Goal: Task Accomplishment & Management: Use online tool/utility

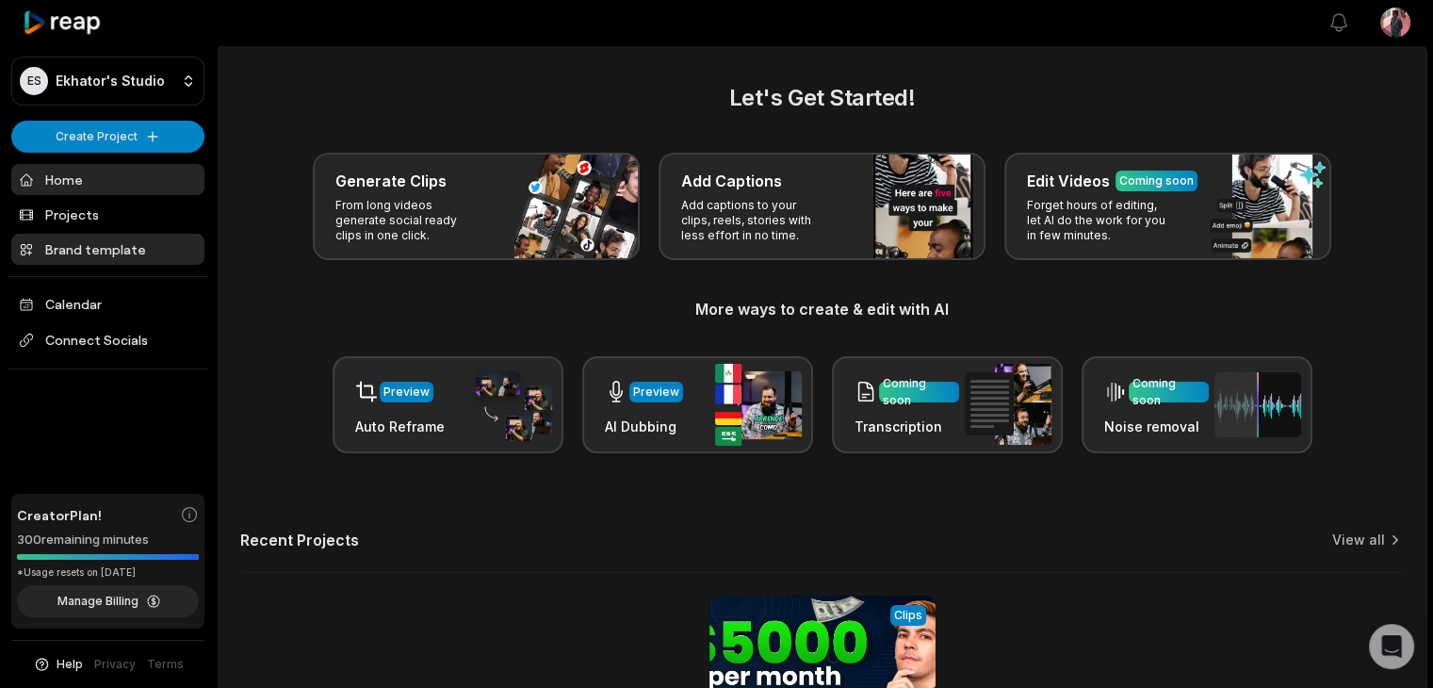
click at [93, 251] on link "Brand template" at bounding box center [107, 249] width 193 height 31
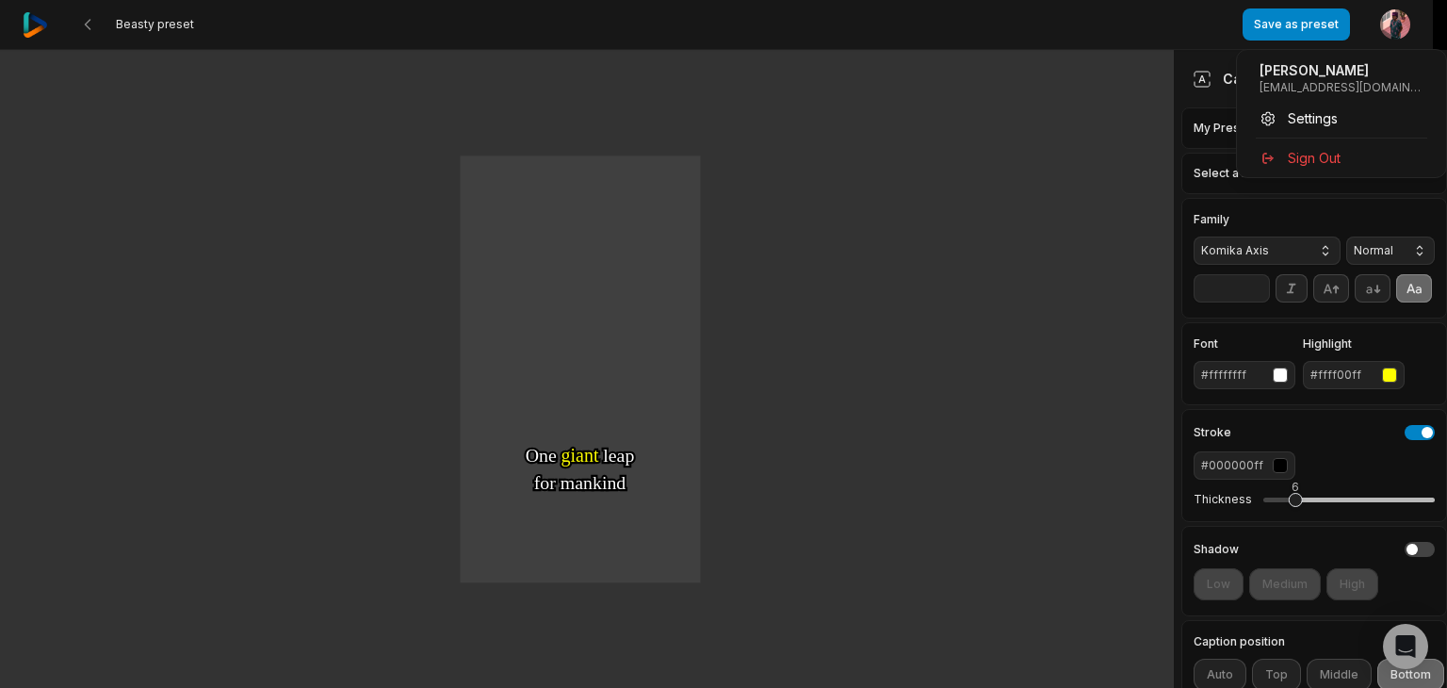
click at [1395, 28] on html "Beasty preset Save as preset Open user menu One One small small step step for f…" at bounding box center [723, 344] width 1447 height 688
click at [1330, 161] on span "Sign Out" at bounding box center [1314, 158] width 53 height 20
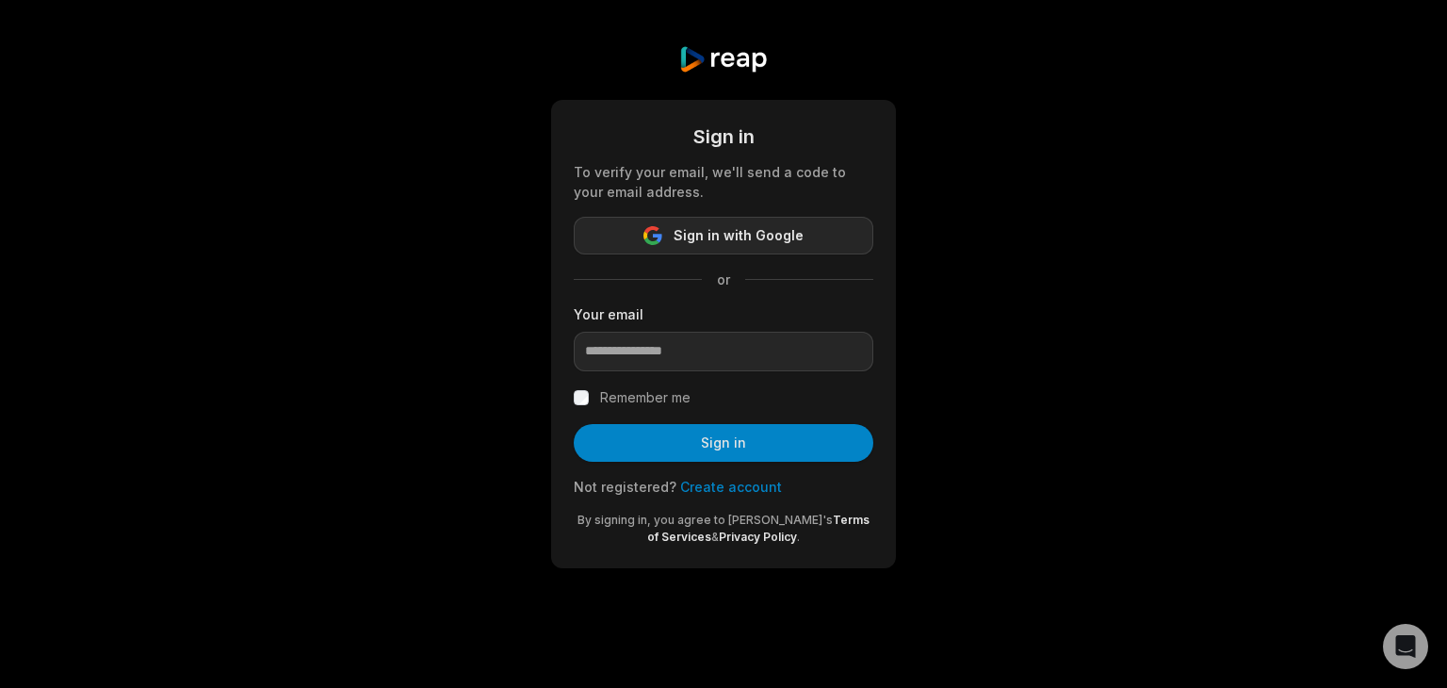
click at [760, 238] on span "Sign in with Google" at bounding box center [739, 235] width 130 height 23
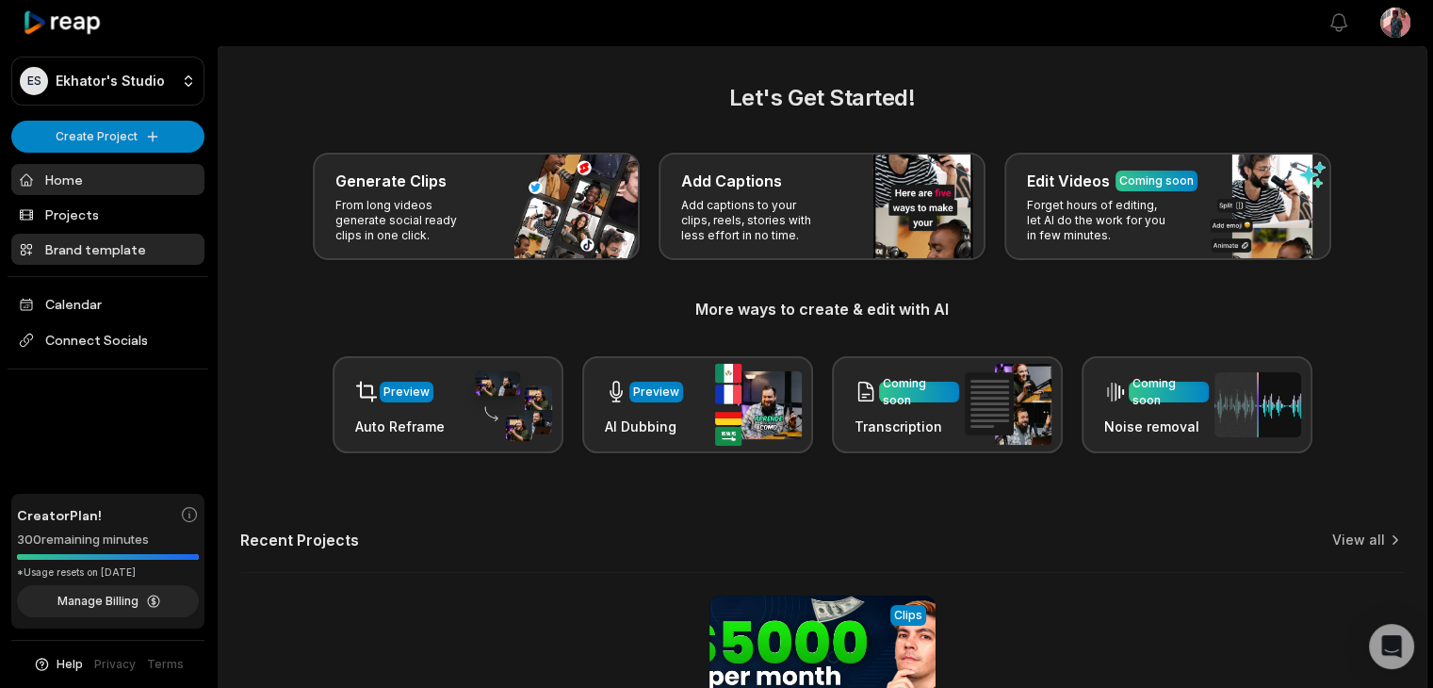
click at [136, 244] on link "Brand template" at bounding box center [107, 249] width 193 height 31
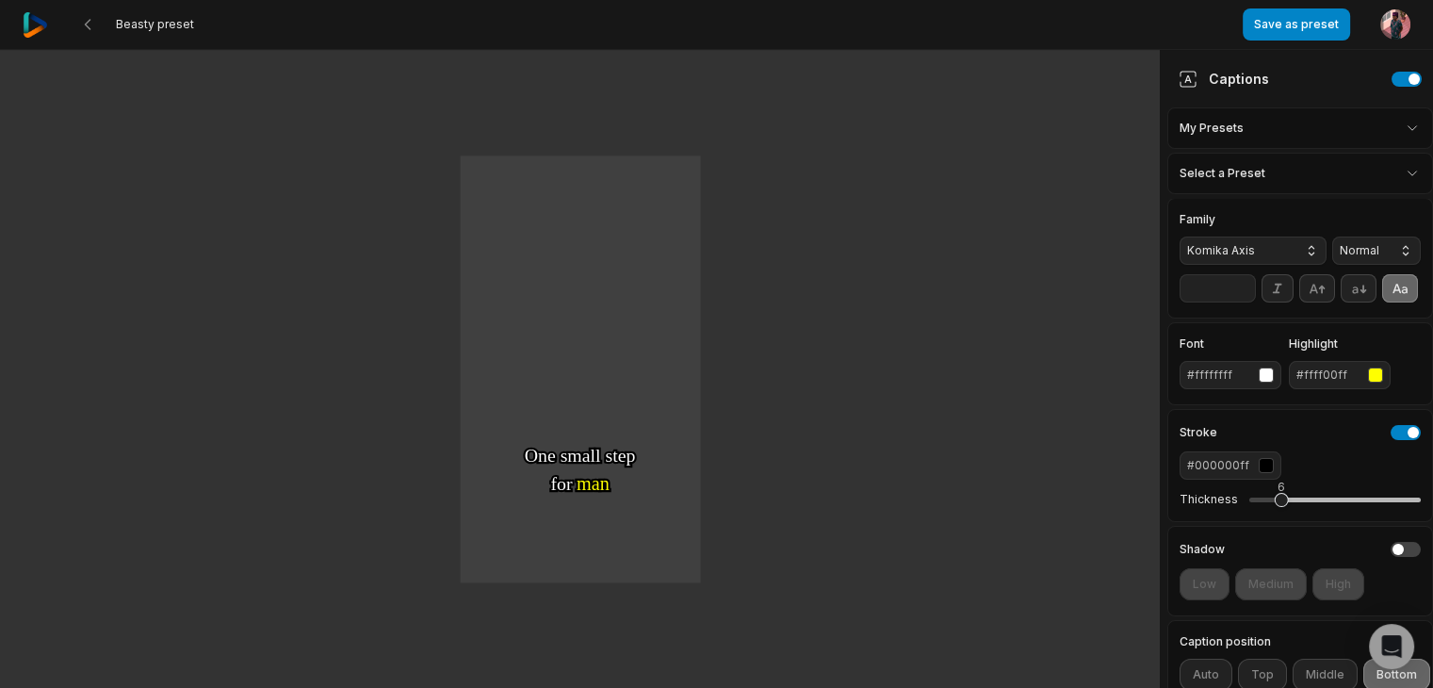
click at [36, 31] on img at bounding box center [35, 24] width 25 height 25
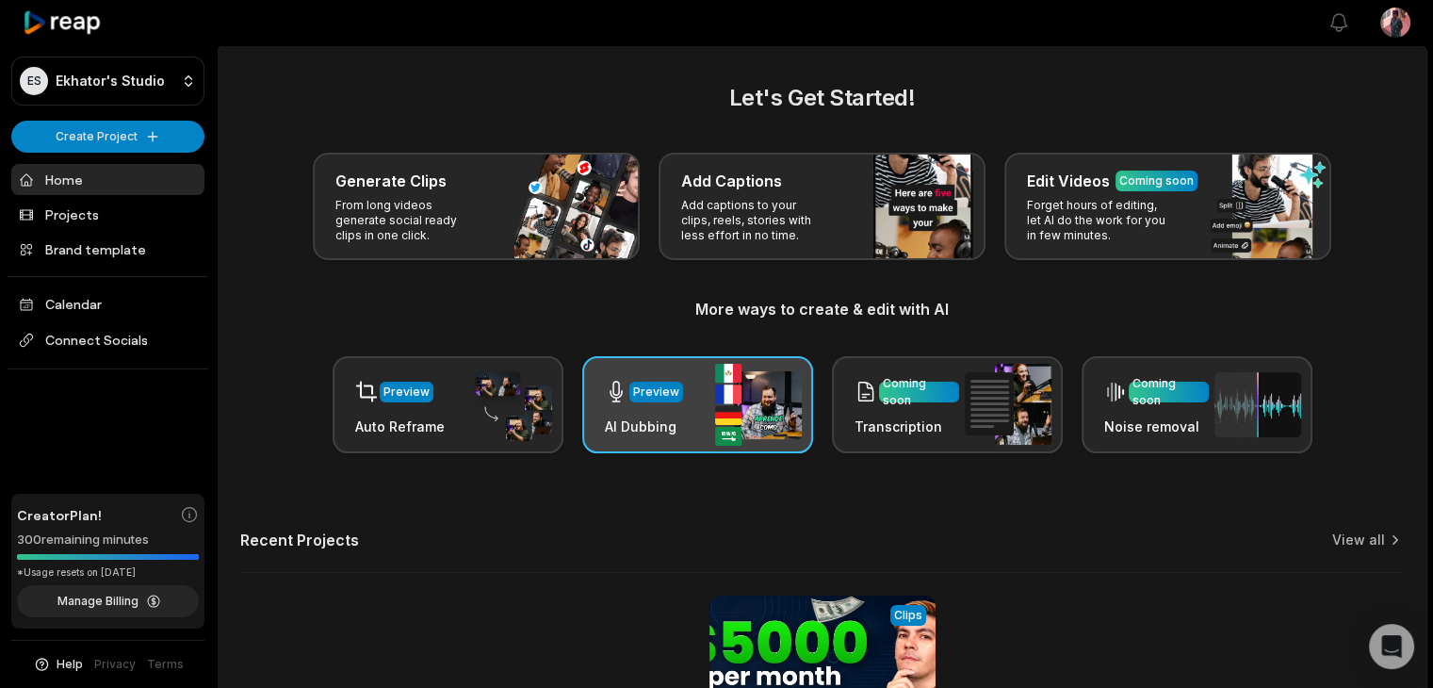
click at [666, 399] on div "Preview" at bounding box center [656, 391] width 46 height 17
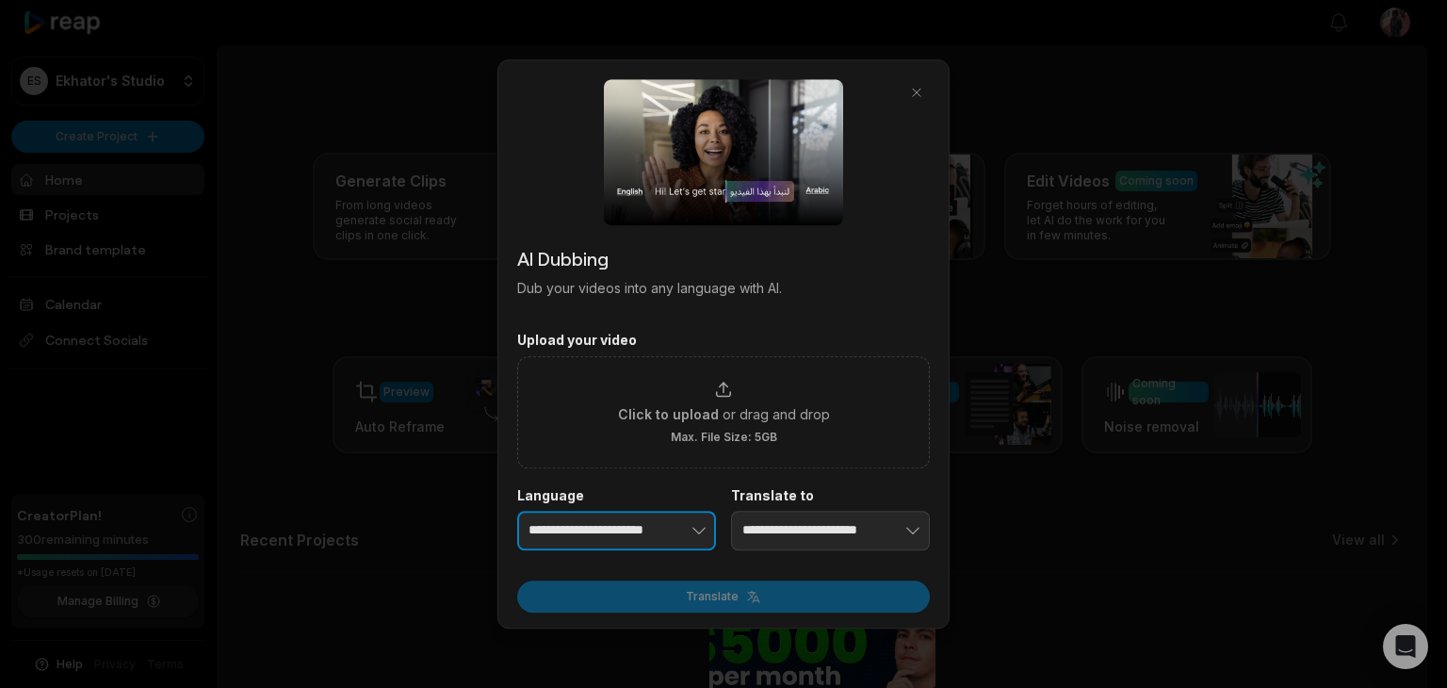
type input "**********"
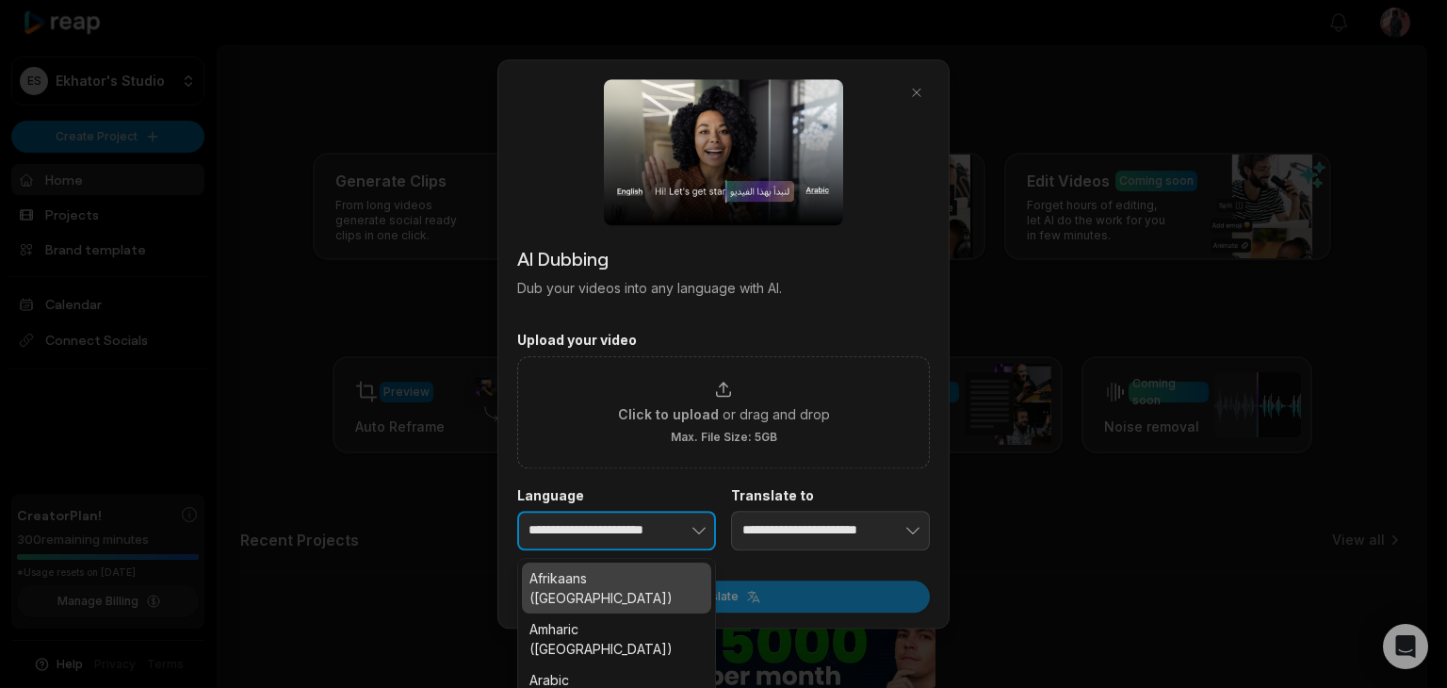
click at [696, 528] on icon "button" at bounding box center [699, 530] width 19 height 19
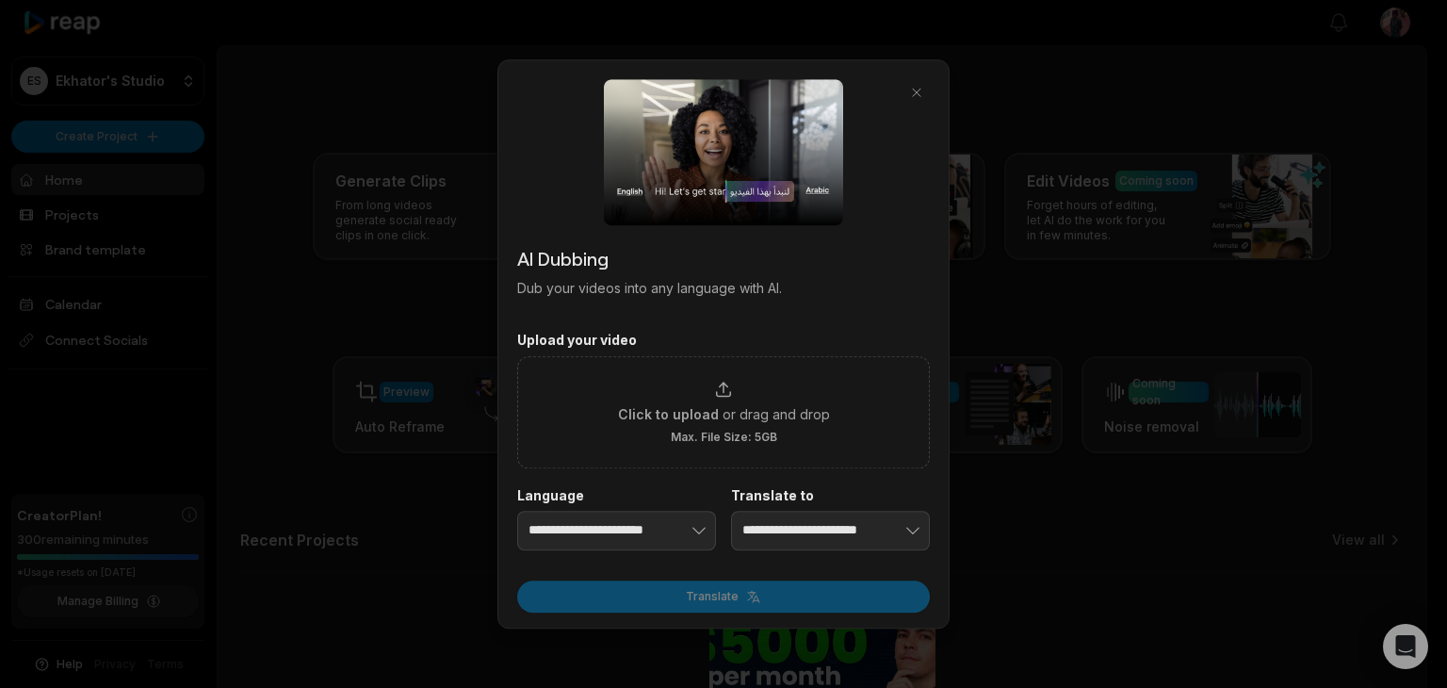
click at [705, 663] on div at bounding box center [723, 344] width 1447 height 688
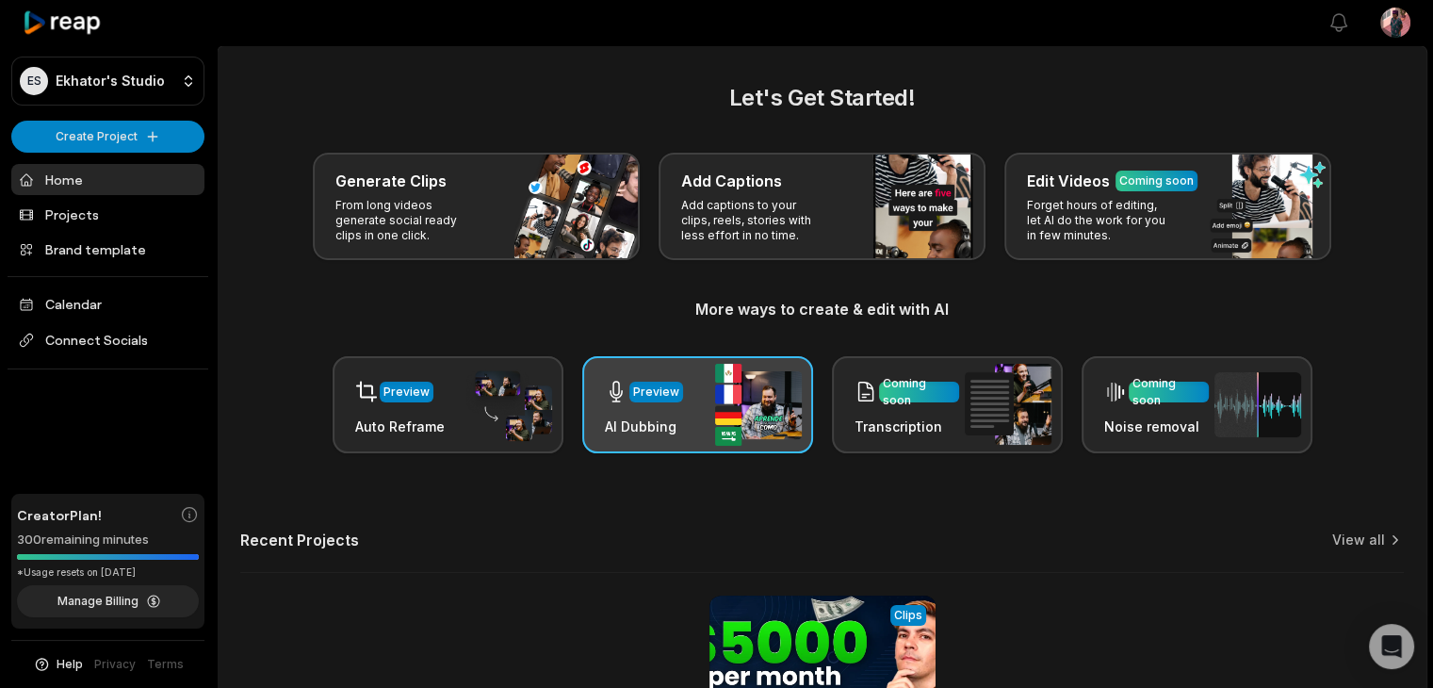
click at [720, 396] on img at bounding box center [758, 405] width 87 height 82
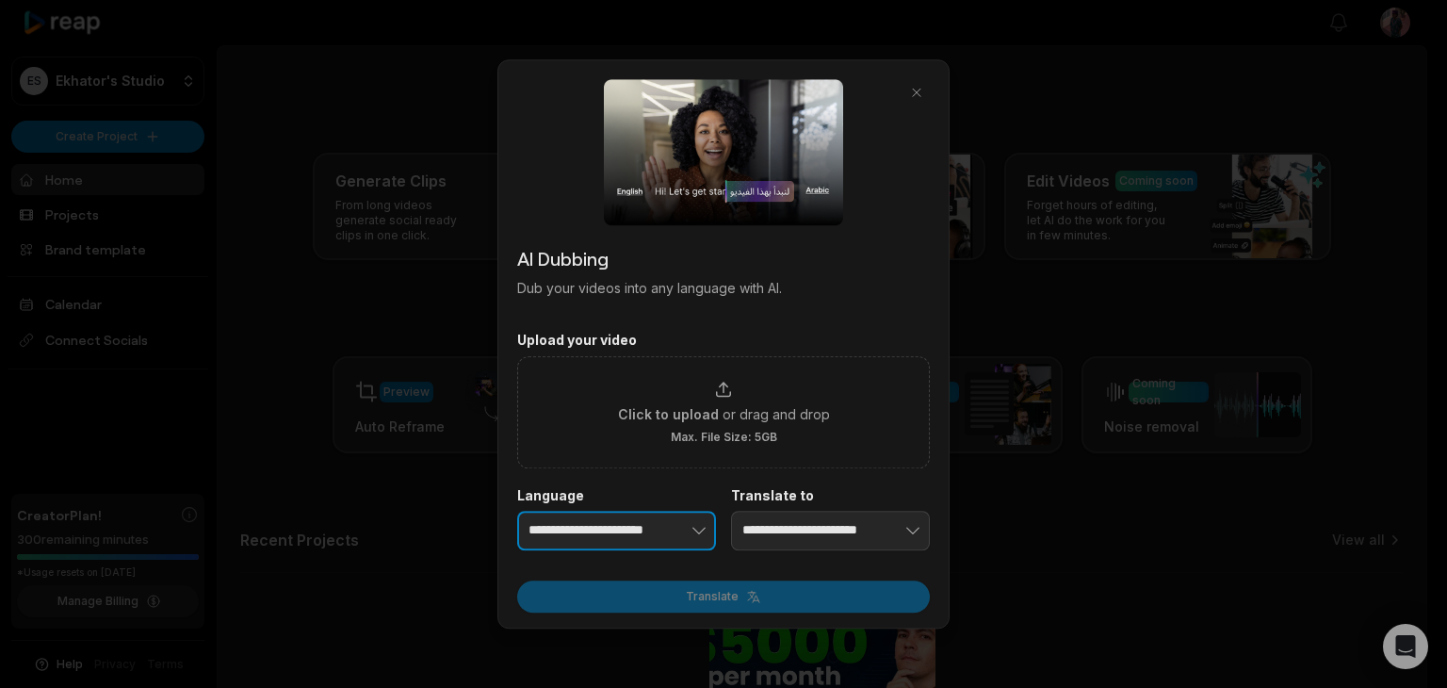
type input "**********"
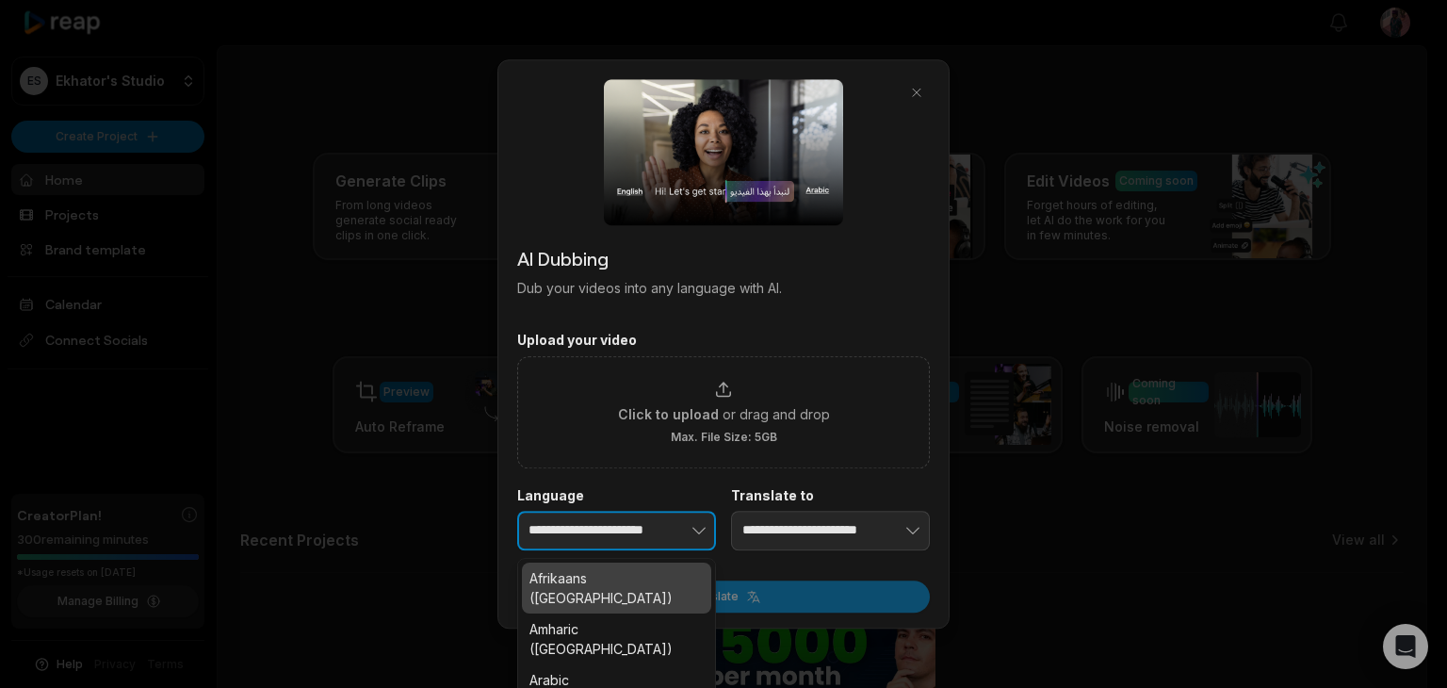
click at [693, 525] on icon "button" at bounding box center [699, 530] width 19 height 19
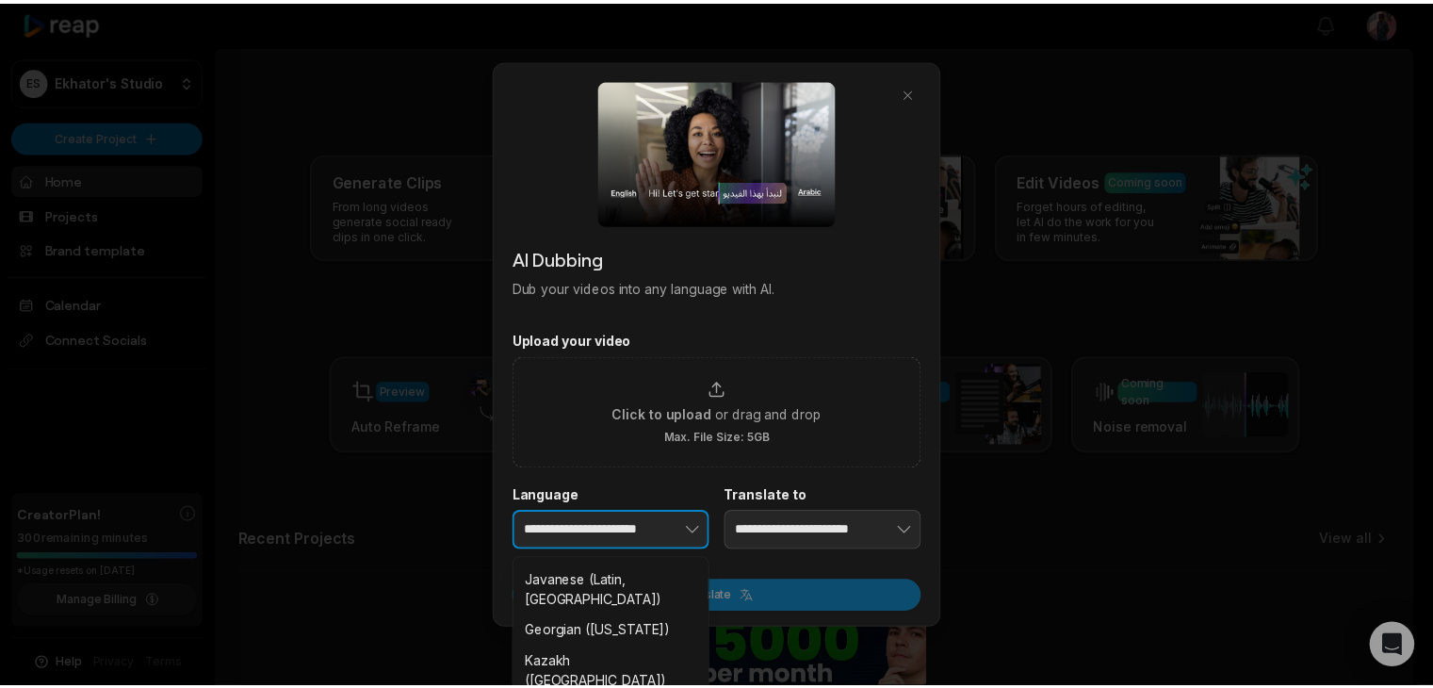
scroll to position [4356, 0]
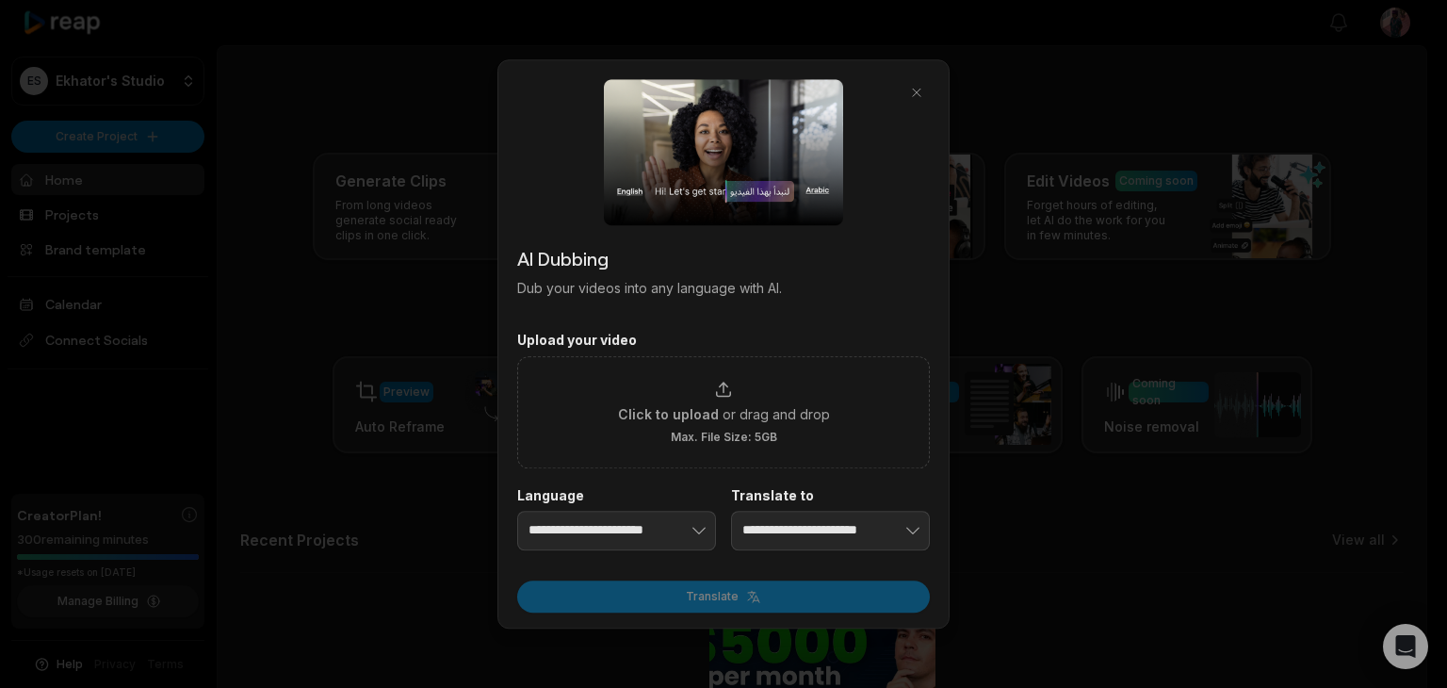
click at [1010, 525] on div at bounding box center [723, 344] width 1447 height 688
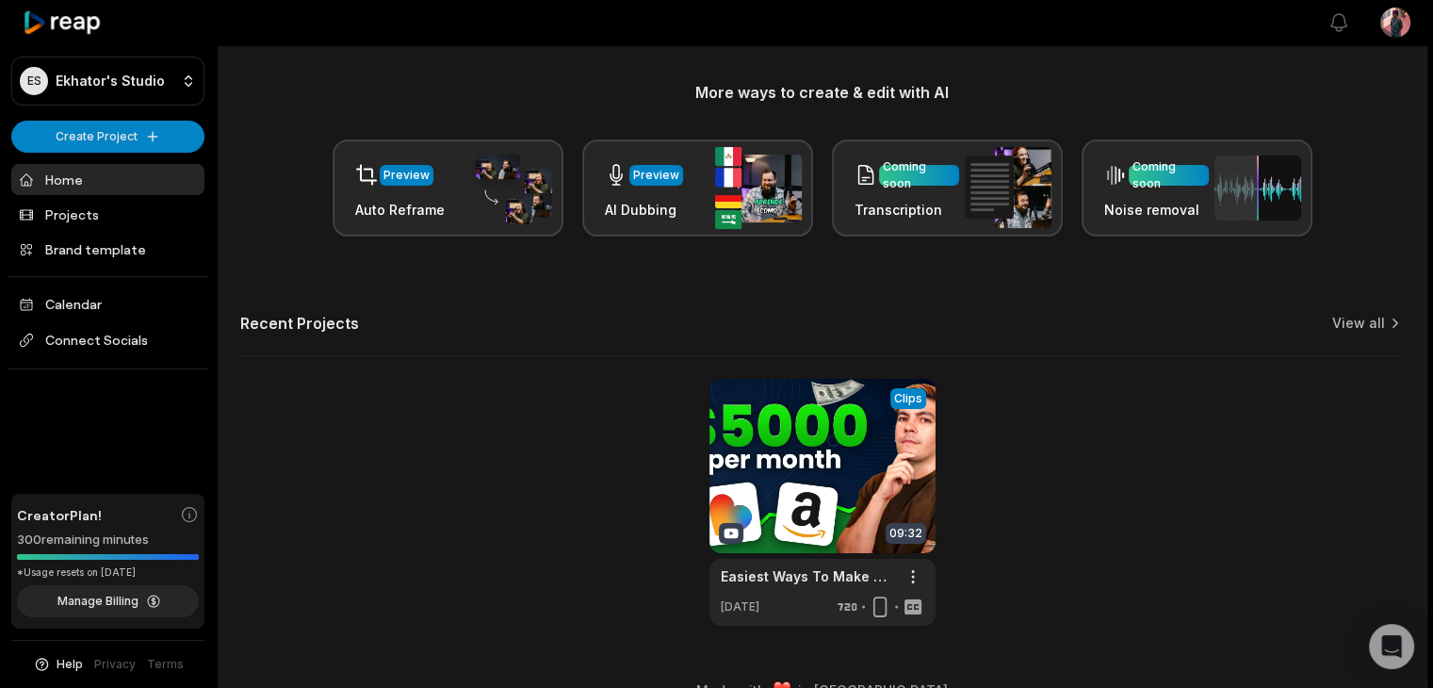
scroll to position [252, 0]
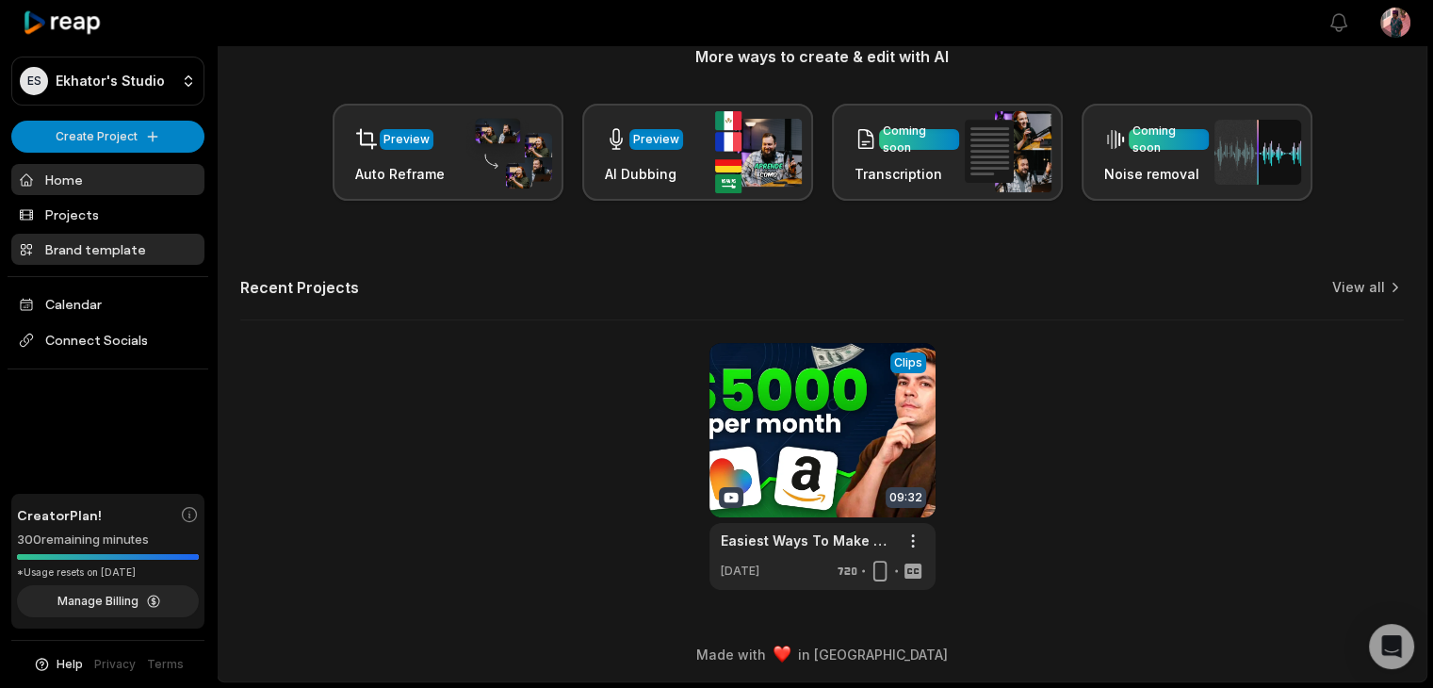
click at [98, 244] on link "Brand template" at bounding box center [107, 249] width 193 height 31
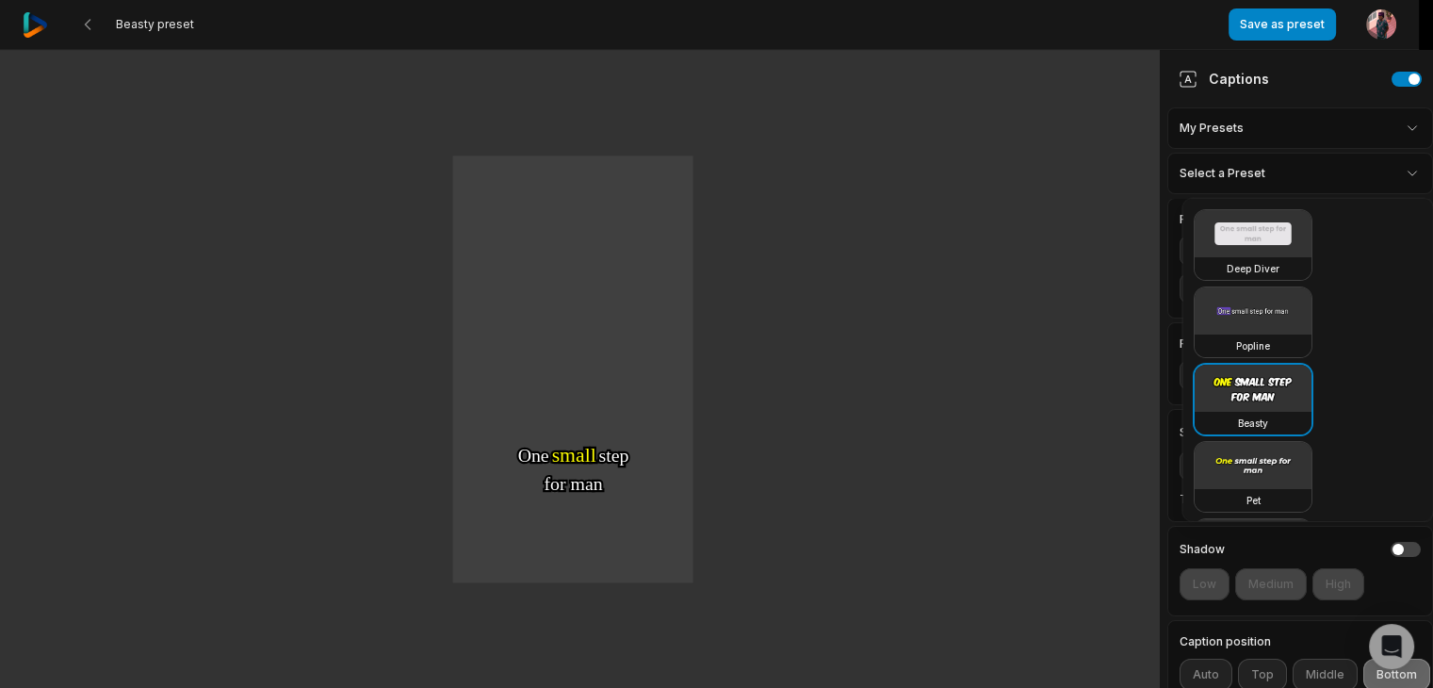
click at [1394, 176] on html "Beasty preset Save as preset Open user menu One One small small step step for f…" at bounding box center [716, 344] width 1433 height 688
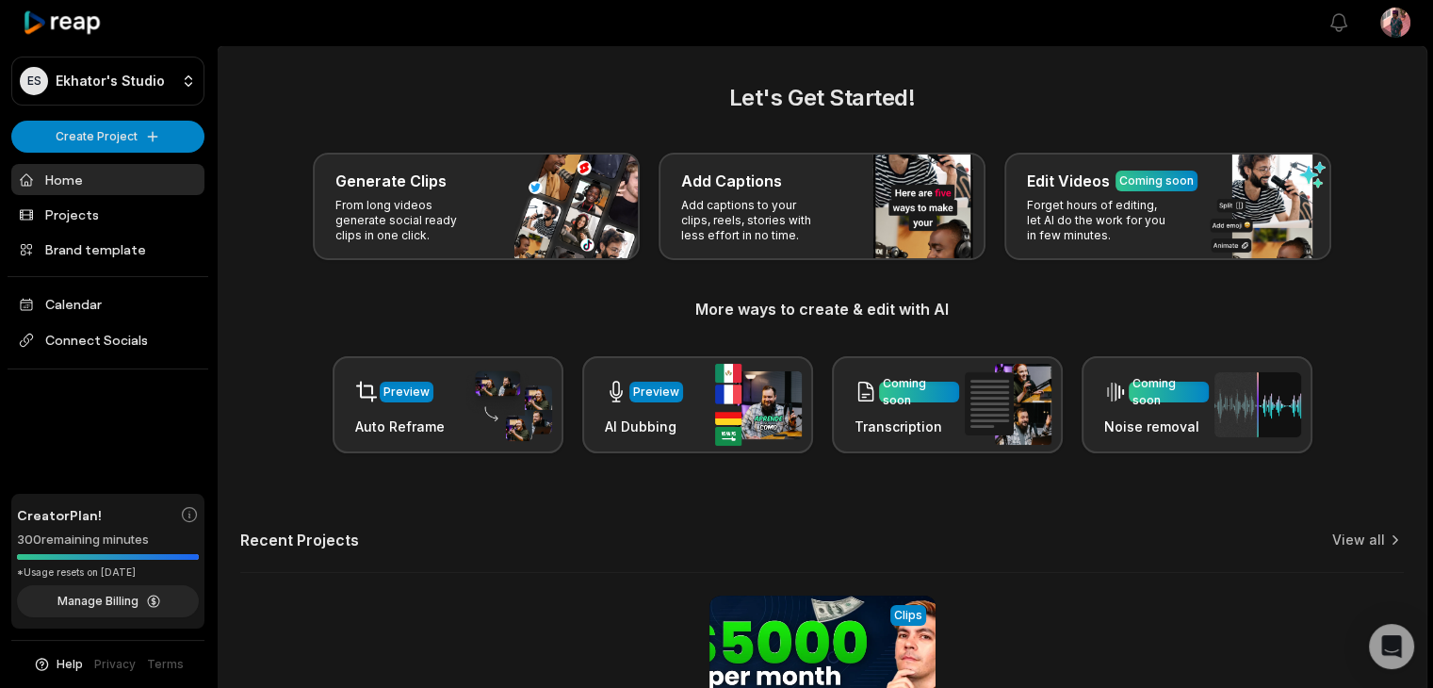
click at [80, 177] on link "Home" at bounding box center [107, 179] width 193 height 31
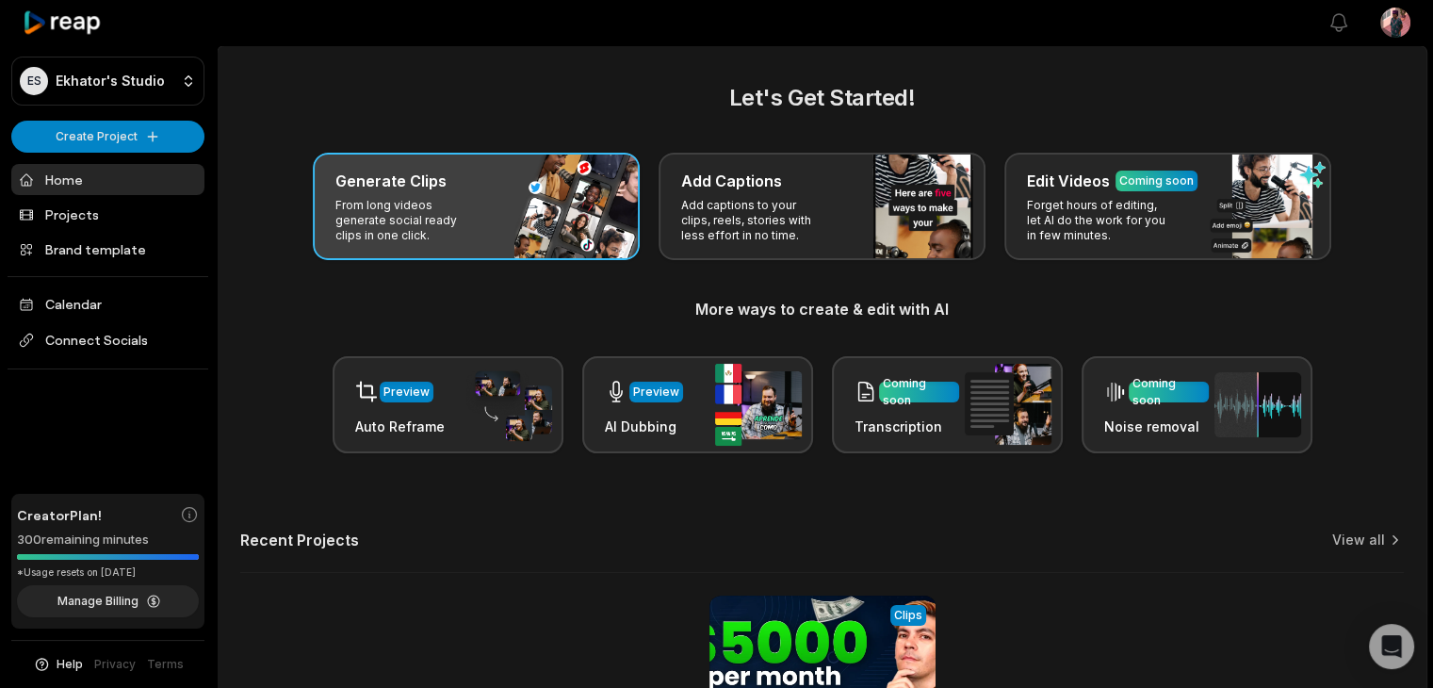
click at [521, 221] on div "Generate Clips From long videos generate social ready clips in one click." at bounding box center [476, 206] width 327 height 107
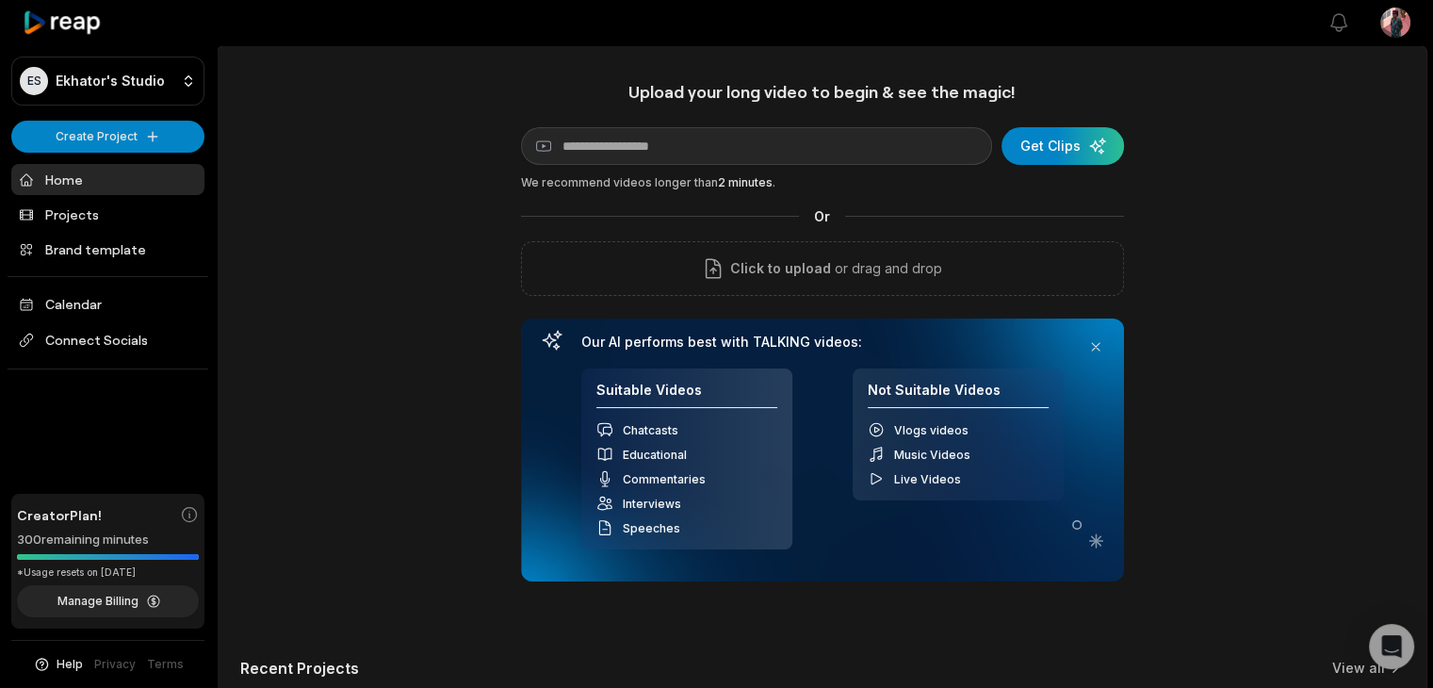
click at [151, 174] on link "Home" at bounding box center [107, 179] width 193 height 31
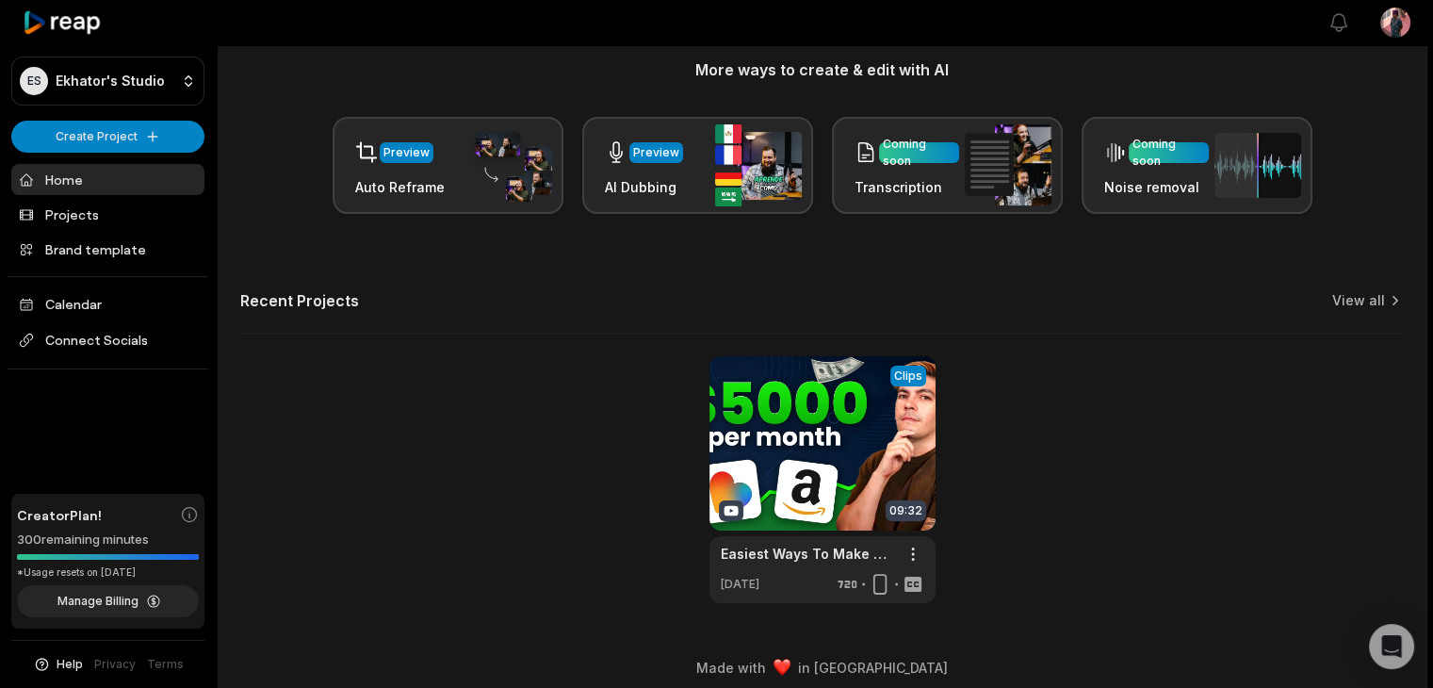
scroll to position [252, 0]
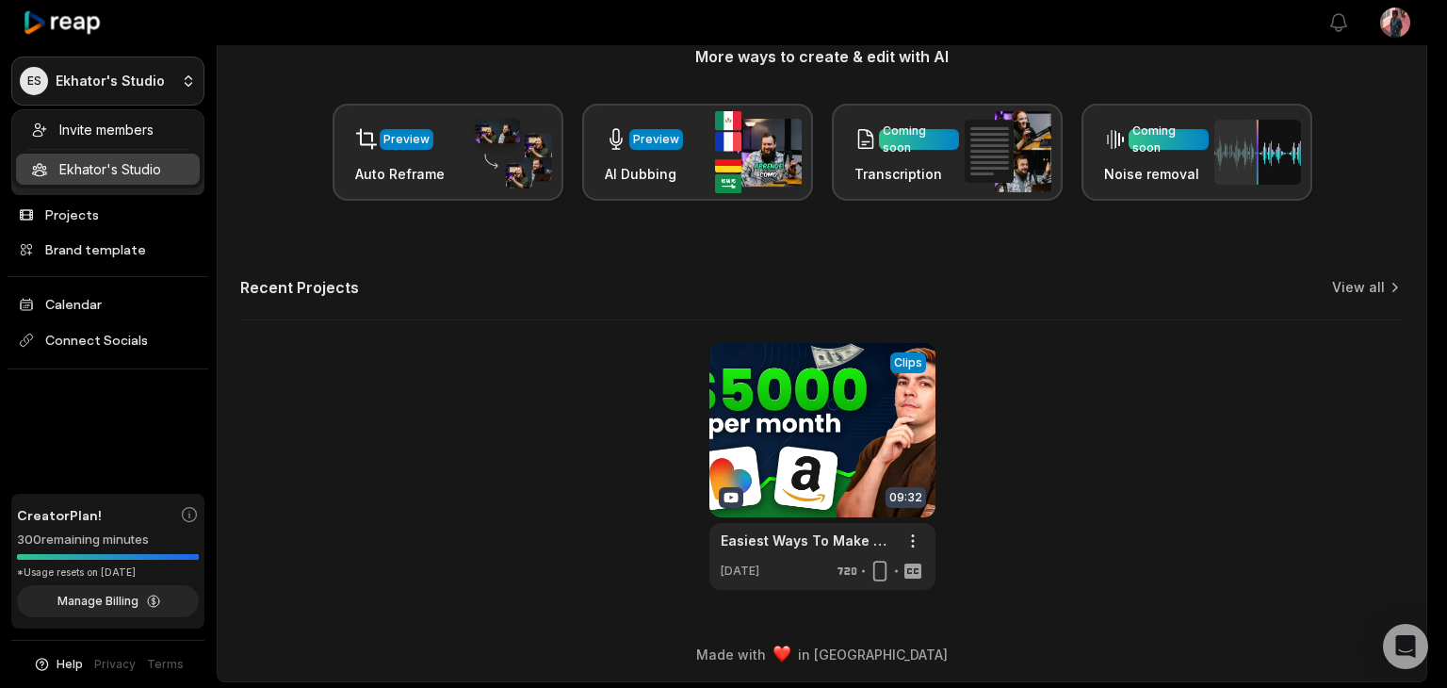
click at [186, 84] on html "ES Ekhator's Studio Create Project Home Projects Brand template Calendar Connec…" at bounding box center [723, 92] width 1447 height 688
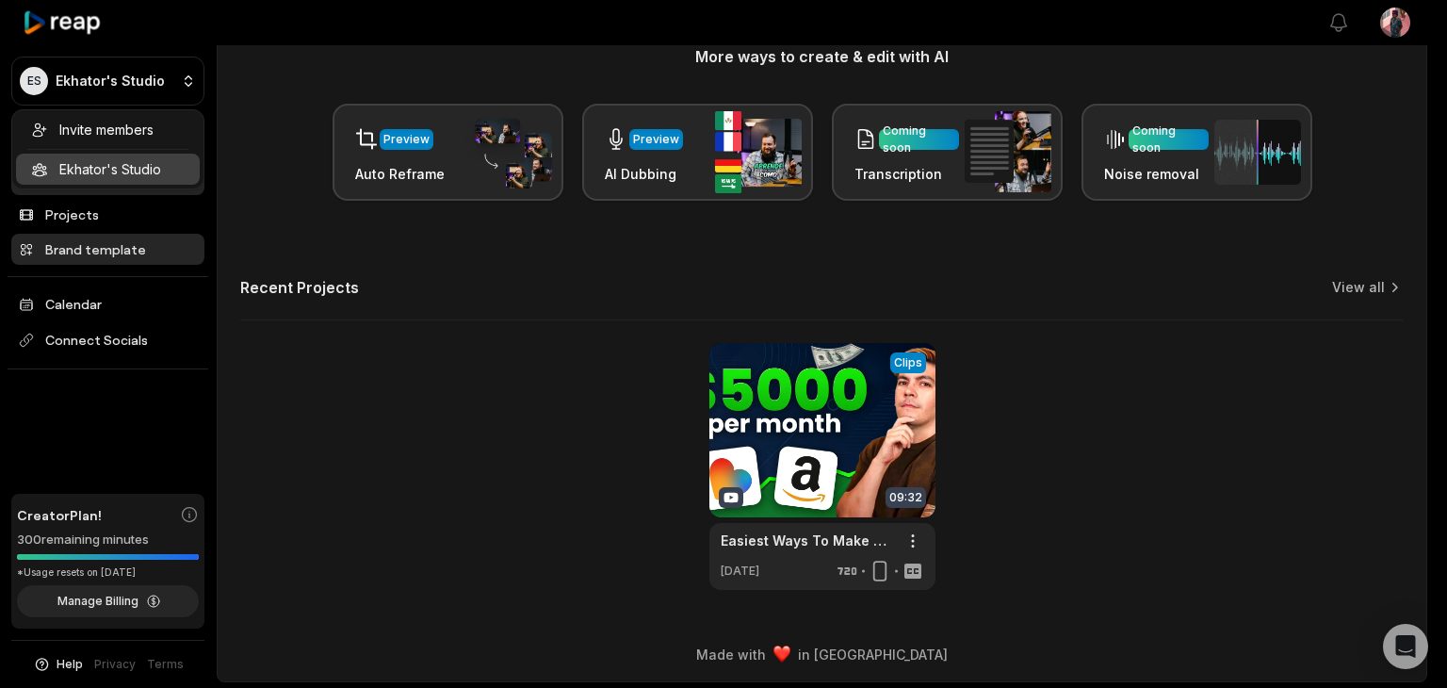
click at [102, 247] on html "ES Ekhator's Studio Create Project Home Projects Brand template Calendar Connec…" at bounding box center [723, 92] width 1447 height 688
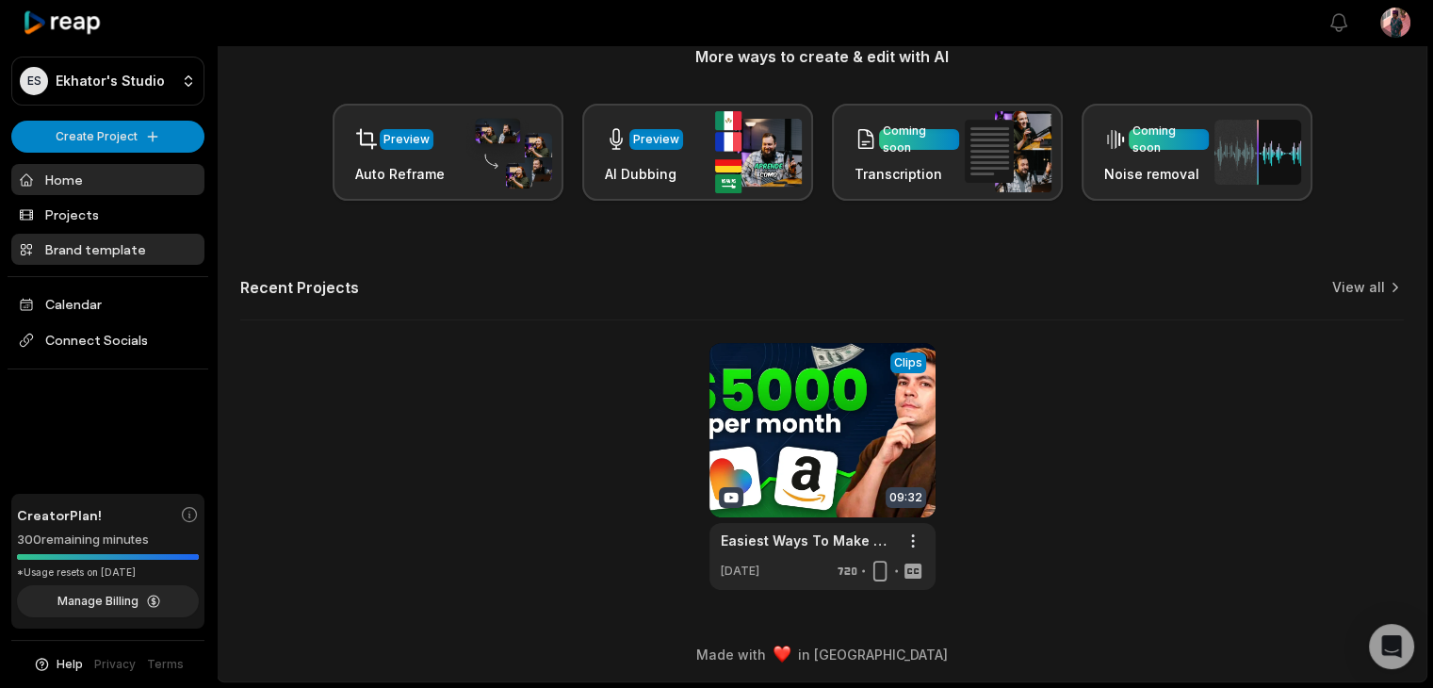
click at [102, 247] on link "Brand template" at bounding box center [107, 249] width 193 height 31
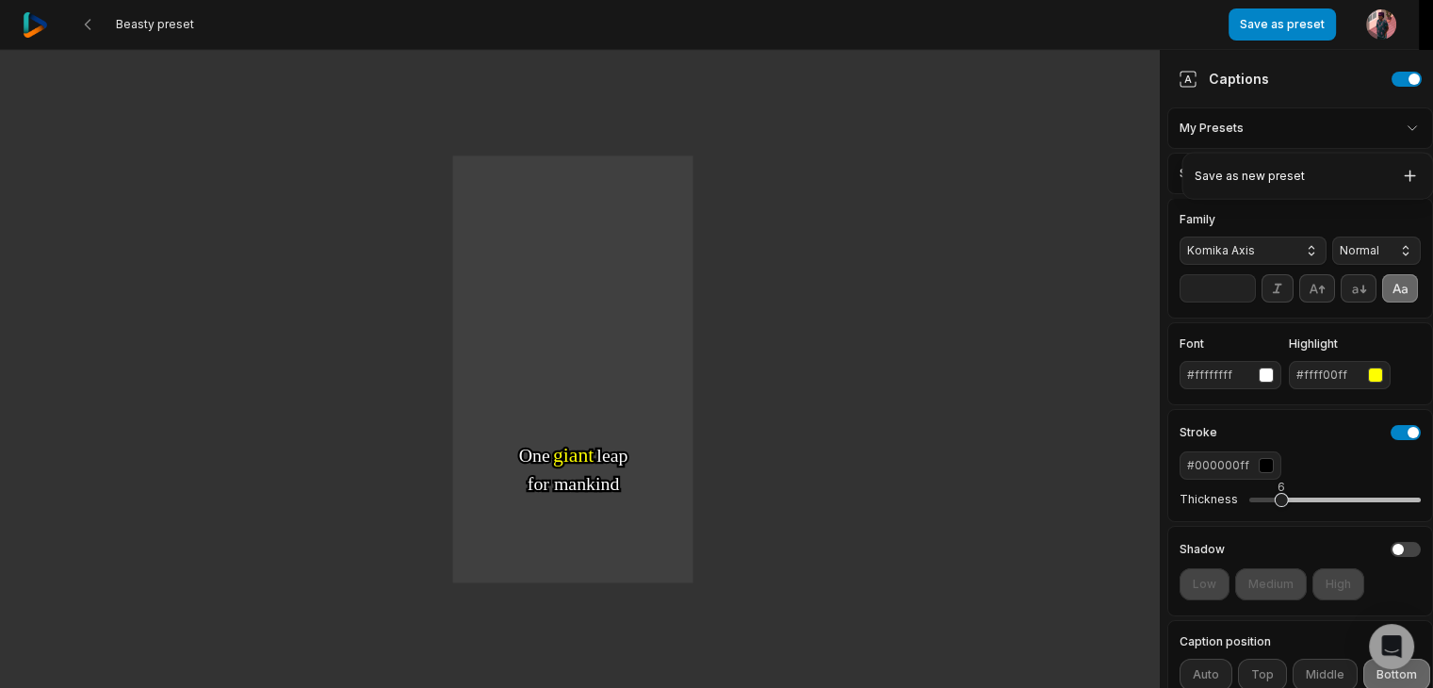
click at [1398, 122] on html "Beasty preset Save as preset Open user menu One One small small step step for f…" at bounding box center [716, 344] width 1433 height 688
click at [1411, 130] on html "Beasty preset Save as preset Open user menu One One small small step step for f…" at bounding box center [723, 344] width 1447 height 688
click at [1398, 130] on html "Beasty preset Save as preset Open user menu One One small small step step for f…" at bounding box center [723, 344] width 1447 height 688
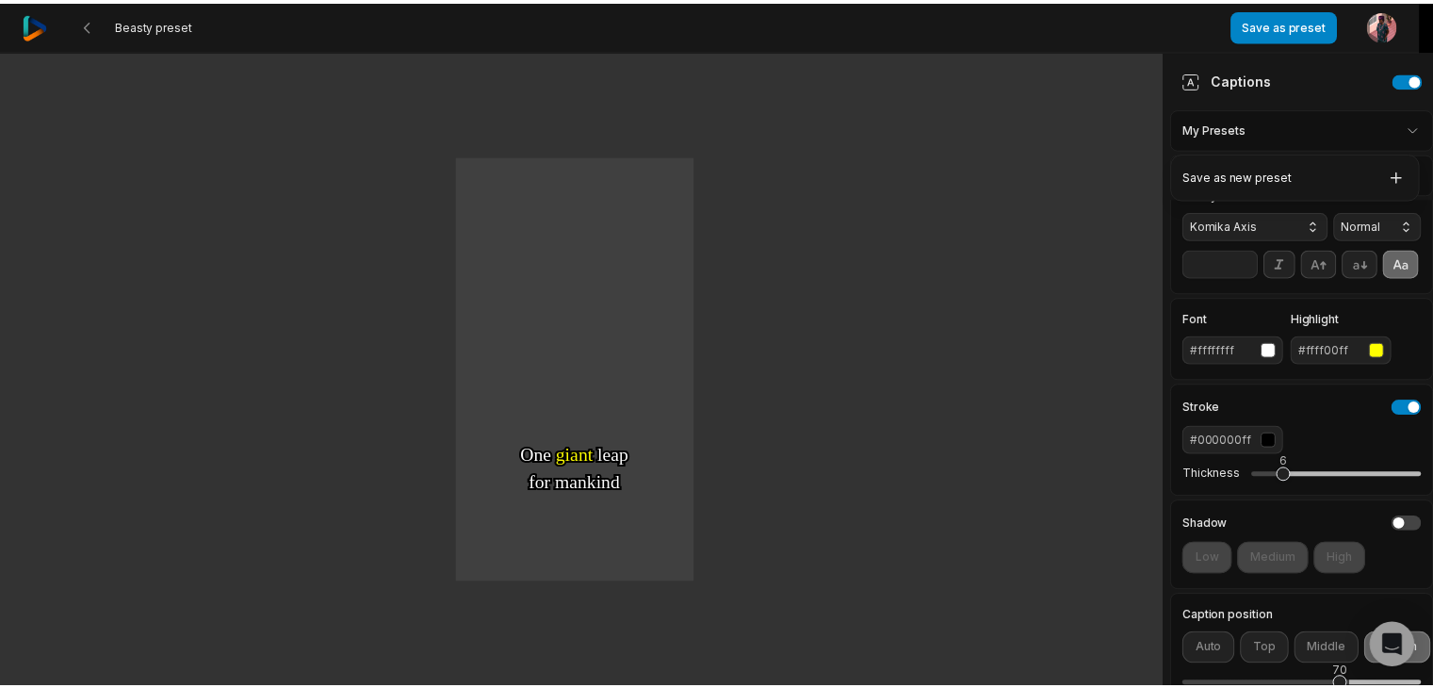
scroll to position [38, 0]
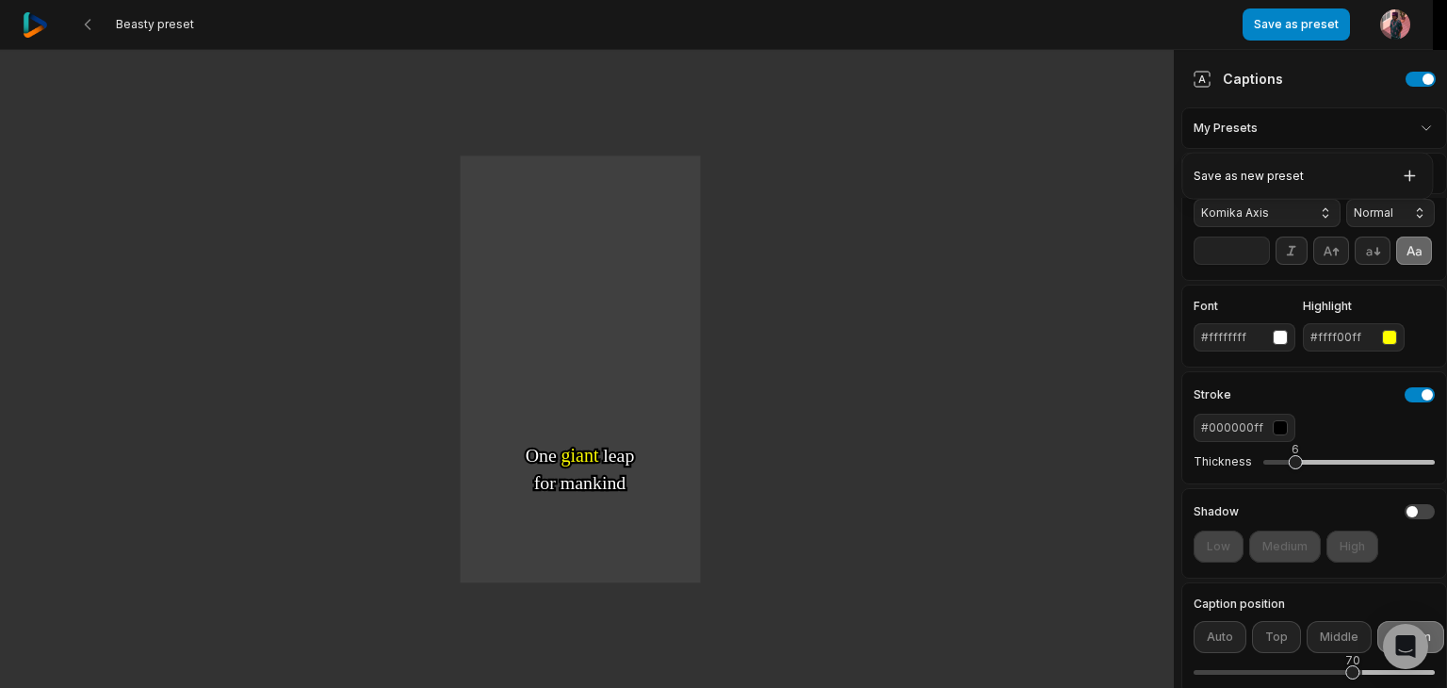
click at [1432, 661] on html "Beasty preset Save as preset Open user menu One One small small step step for f…" at bounding box center [723, 344] width 1447 height 688
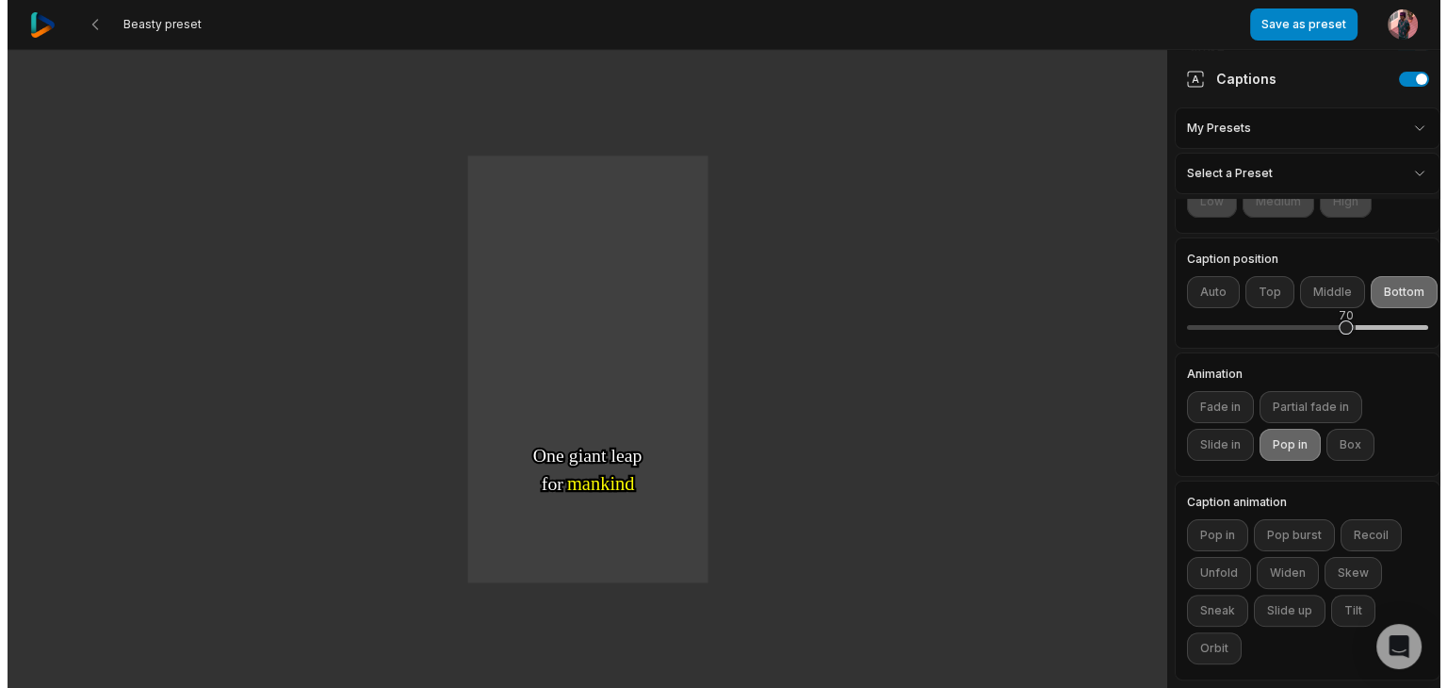
scroll to position [422, 0]
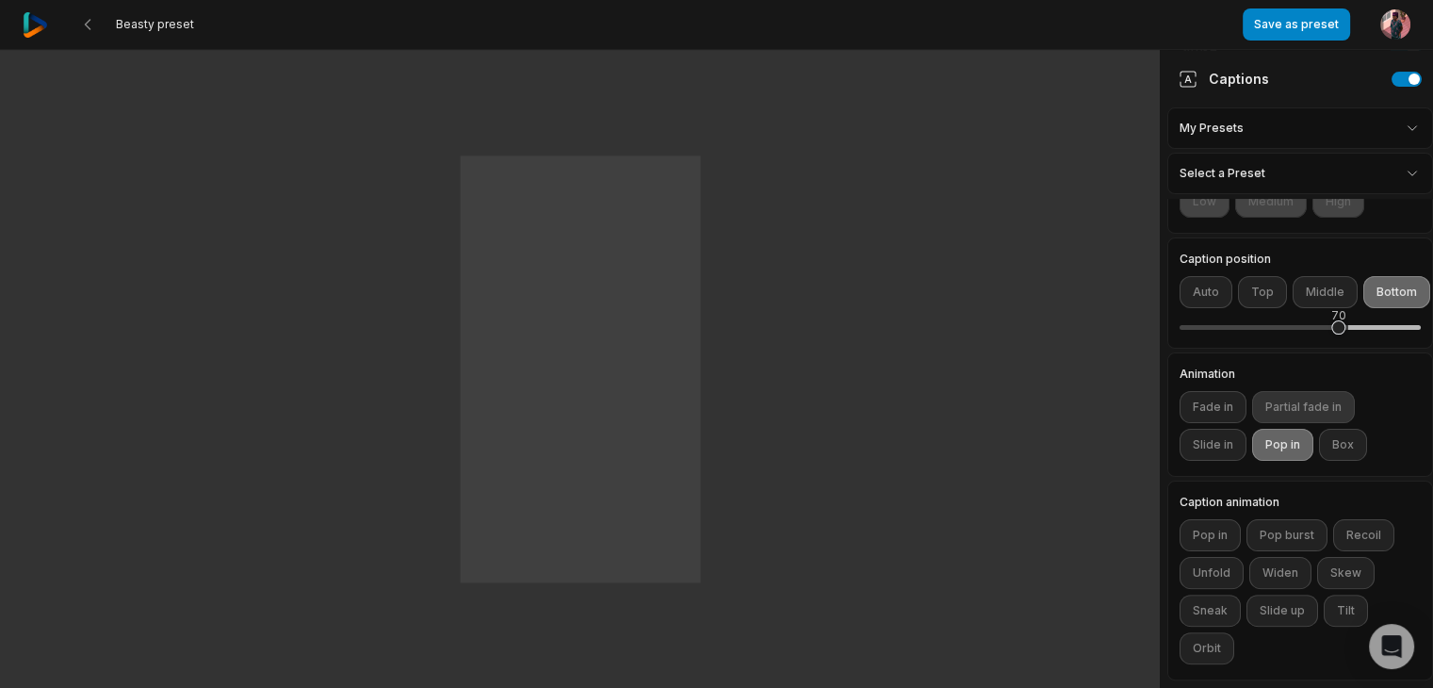
click at [1323, 398] on button "Partial fade in" at bounding box center [1303, 407] width 103 height 32
click at [1206, 432] on button "Slide in" at bounding box center [1213, 445] width 67 height 32
click at [1210, 396] on button "Fade in" at bounding box center [1213, 407] width 67 height 32
click at [1266, 429] on button "Pop in" at bounding box center [1282, 445] width 61 height 32
click at [1291, 396] on button "Partial fade in" at bounding box center [1303, 407] width 103 height 32
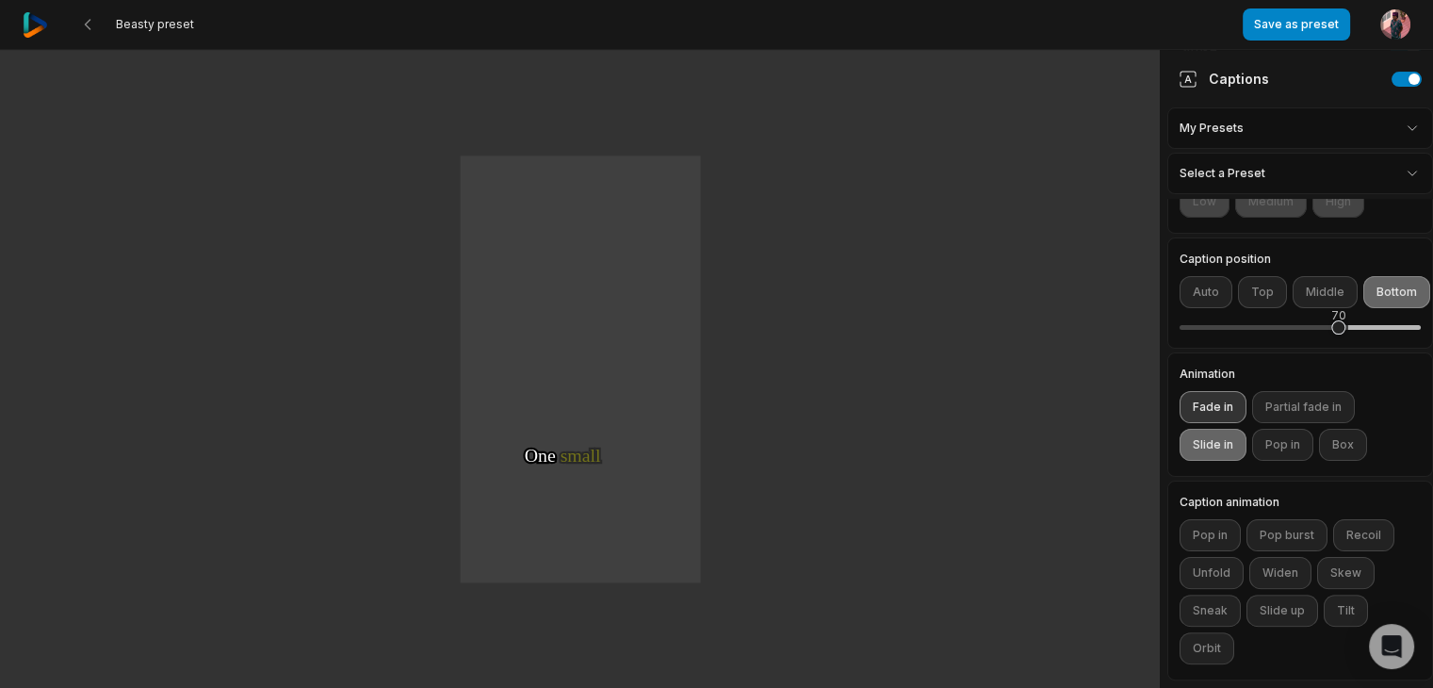
click at [1206, 395] on button "Fade in" at bounding box center [1213, 407] width 67 height 32
click at [1217, 431] on button "Slide in" at bounding box center [1213, 445] width 67 height 32
click at [1271, 429] on button "Pop in" at bounding box center [1282, 445] width 61 height 32
click at [1272, 429] on button "Pop in" at bounding box center [1282, 445] width 61 height 32
click at [1216, 400] on button "Fade in" at bounding box center [1213, 407] width 67 height 32
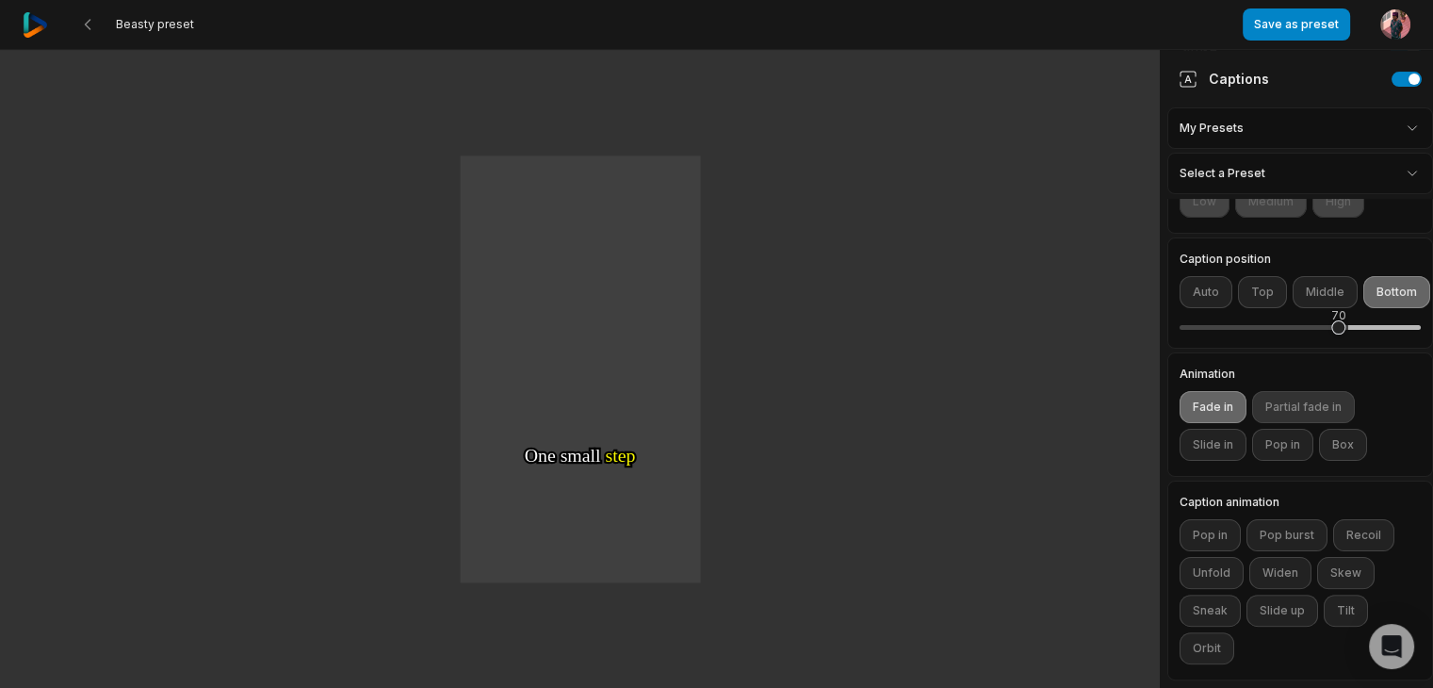
click at [1286, 407] on button "Partial fade in" at bounding box center [1303, 407] width 103 height 32
click at [1221, 397] on button "Fade in" at bounding box center [1213, 407] width 67 height 32
click at [1311, 276] on button "Middle" at bounding box center [1325, 292] width 65 height 32
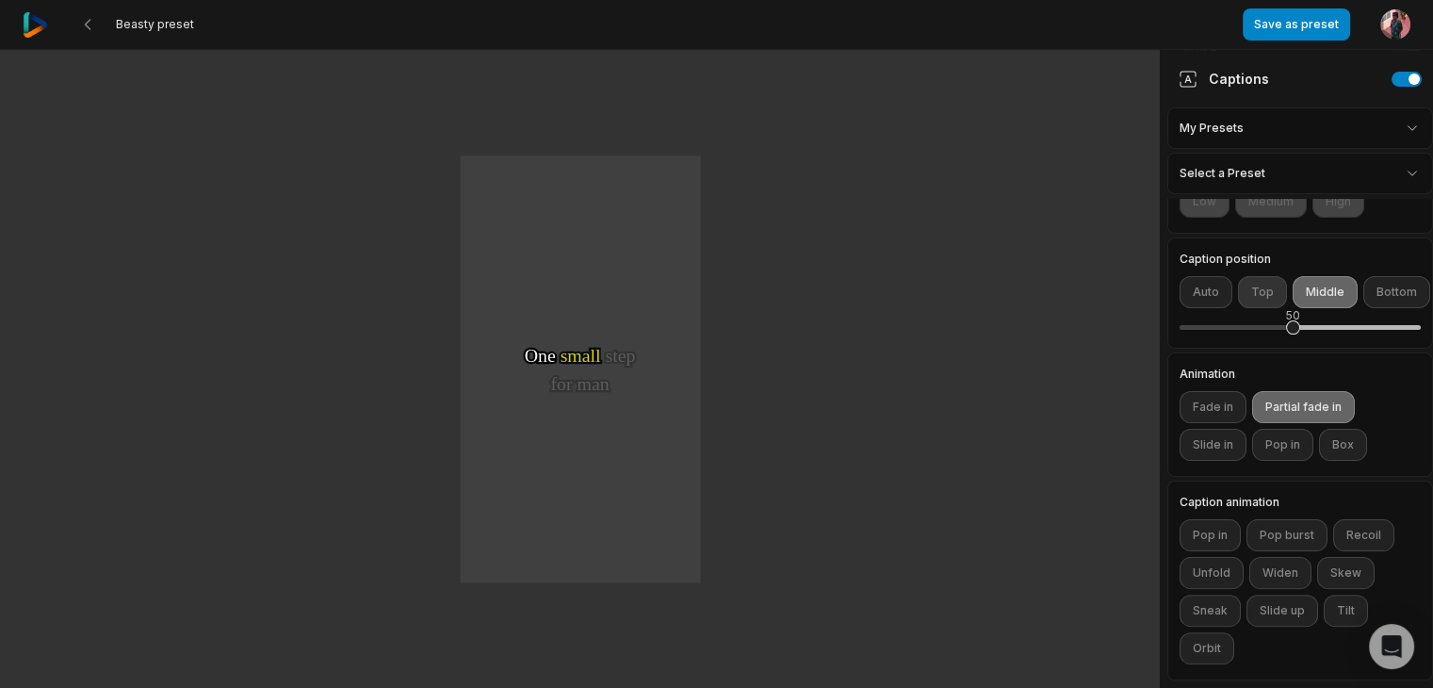
click at [1254, 281] on button "Top" at bounding box center [1262, 292] width 49 height 32
click at [1216, 278] on button "Auto" at bounding box center [1206, 292] width 53 height 32
click at [1313, 277] on button "Middle" at bounding box center [1325, 292] width 65 height 32
click at [1377, 278] on button "Bottom" at bounding box center [1396, 292] width 67 height 32
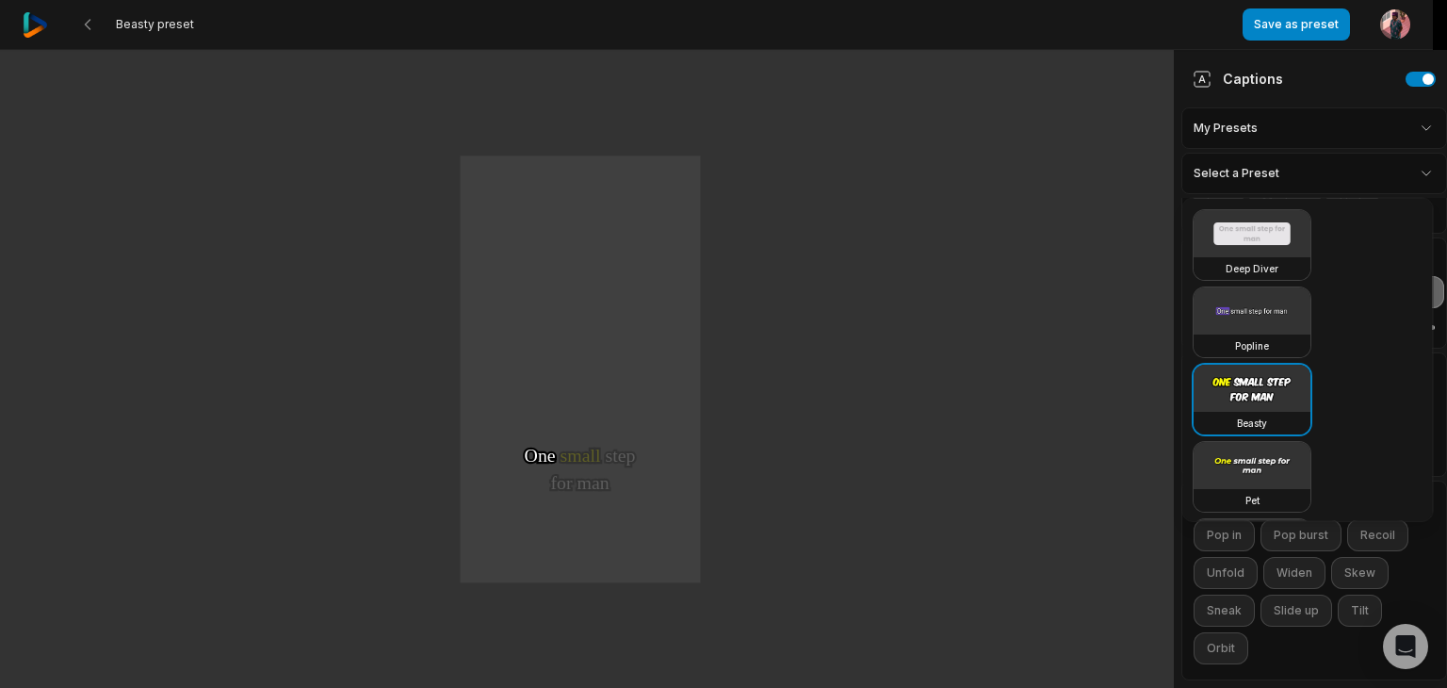
click at [1398, 172] on html "Beasty preset Save as preset Open user menu One One small small step step for f…" at bounding box center [723, 344] width 1447 height 688
click at [1255, 319] on video at bounding box center [1252, 310] width 117 height 47
click at [1244, 250] on video at bounding box center [1252, 233] width 117 height 47
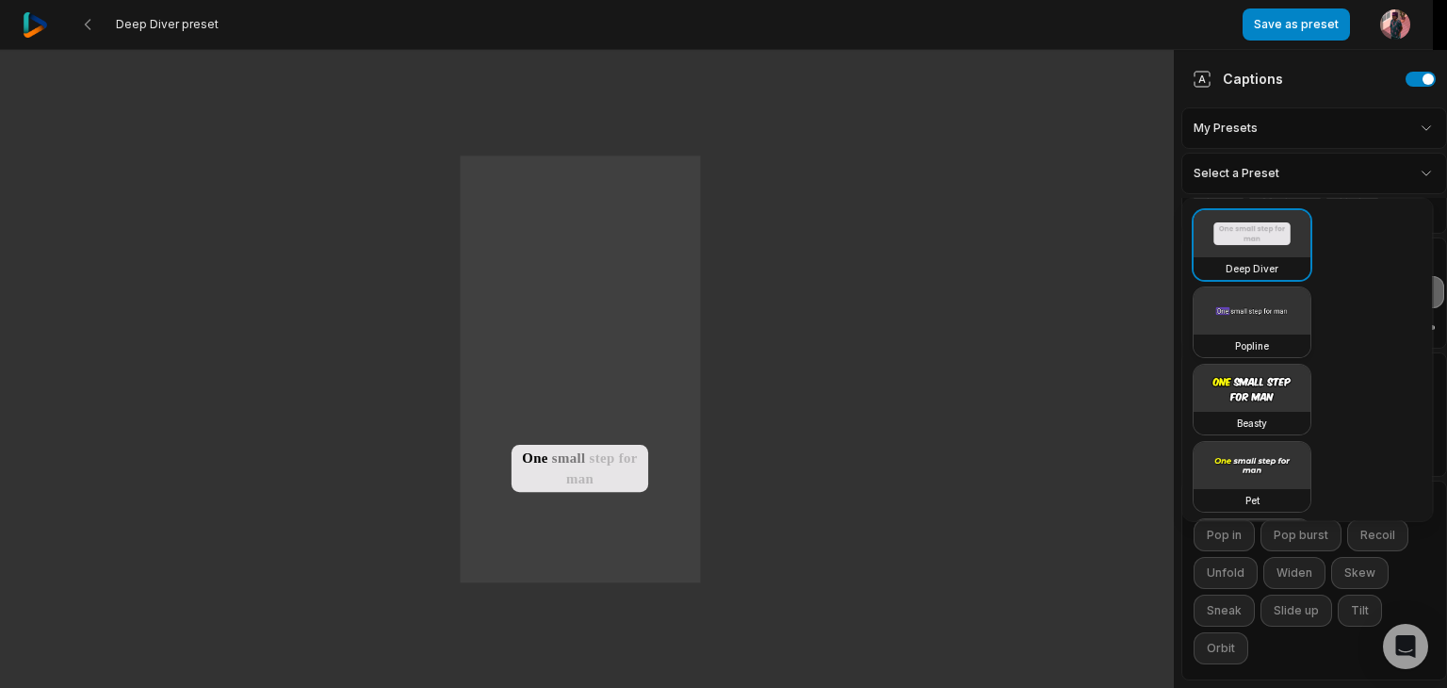
click at [1239, 299] on video at bounding box center [1252, 310] width 117 height 47
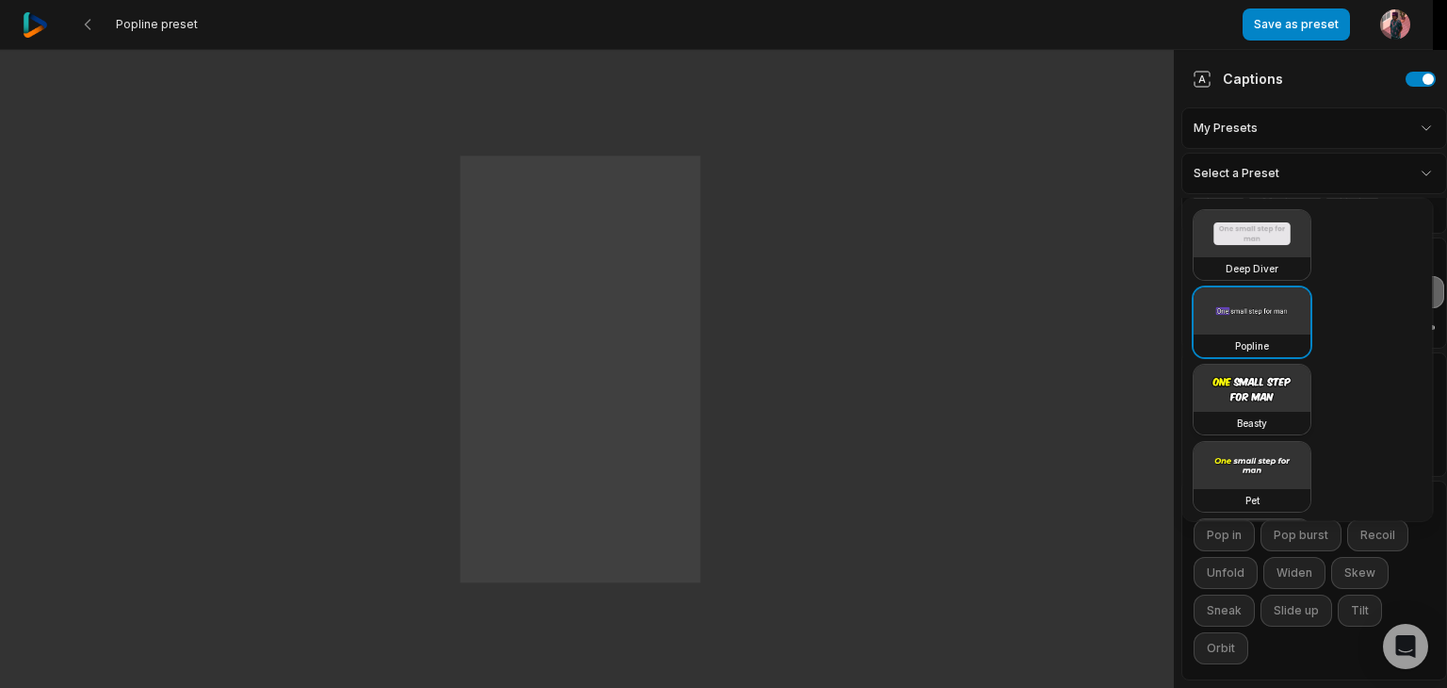
click at [1241, 376] on video at bounding box center [1252, 388] width 117 height 47
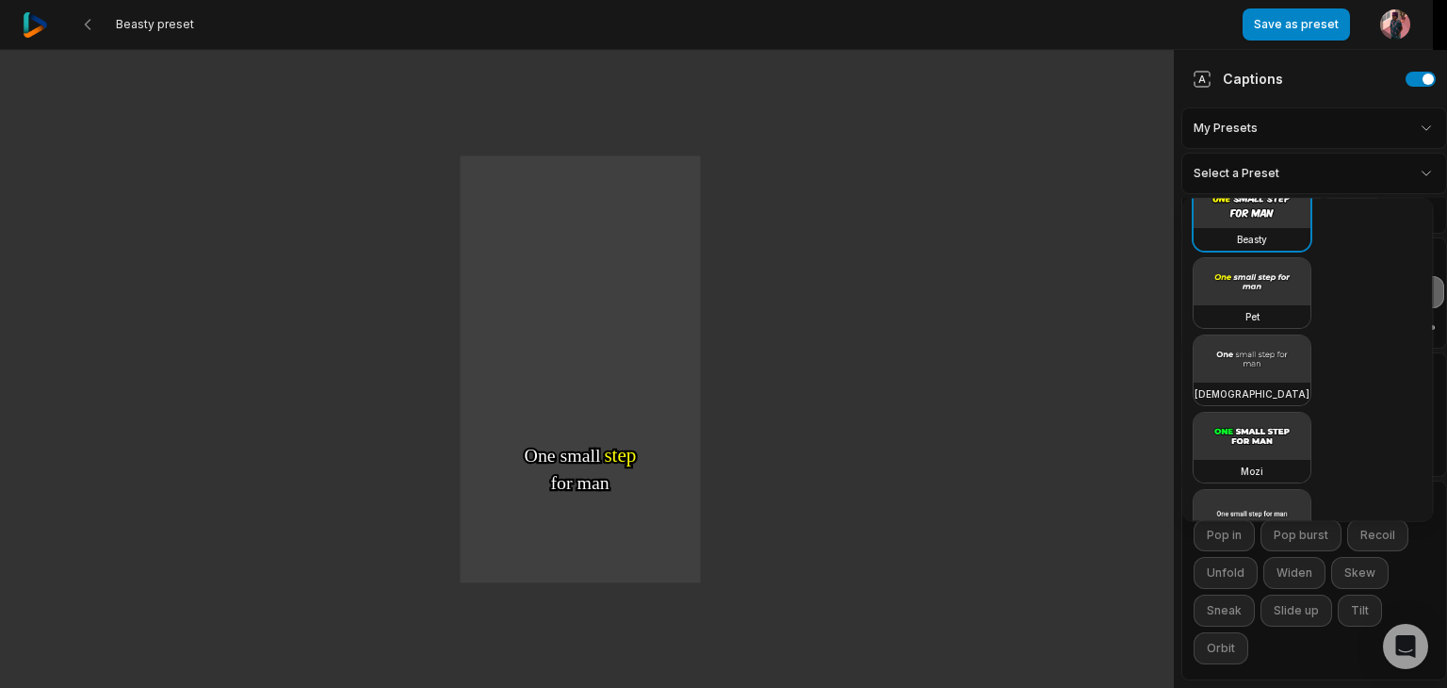
scroll to position [188, 0]
click at [1259, 276] on video at bounding box center [1252, 276] width 117 height 47
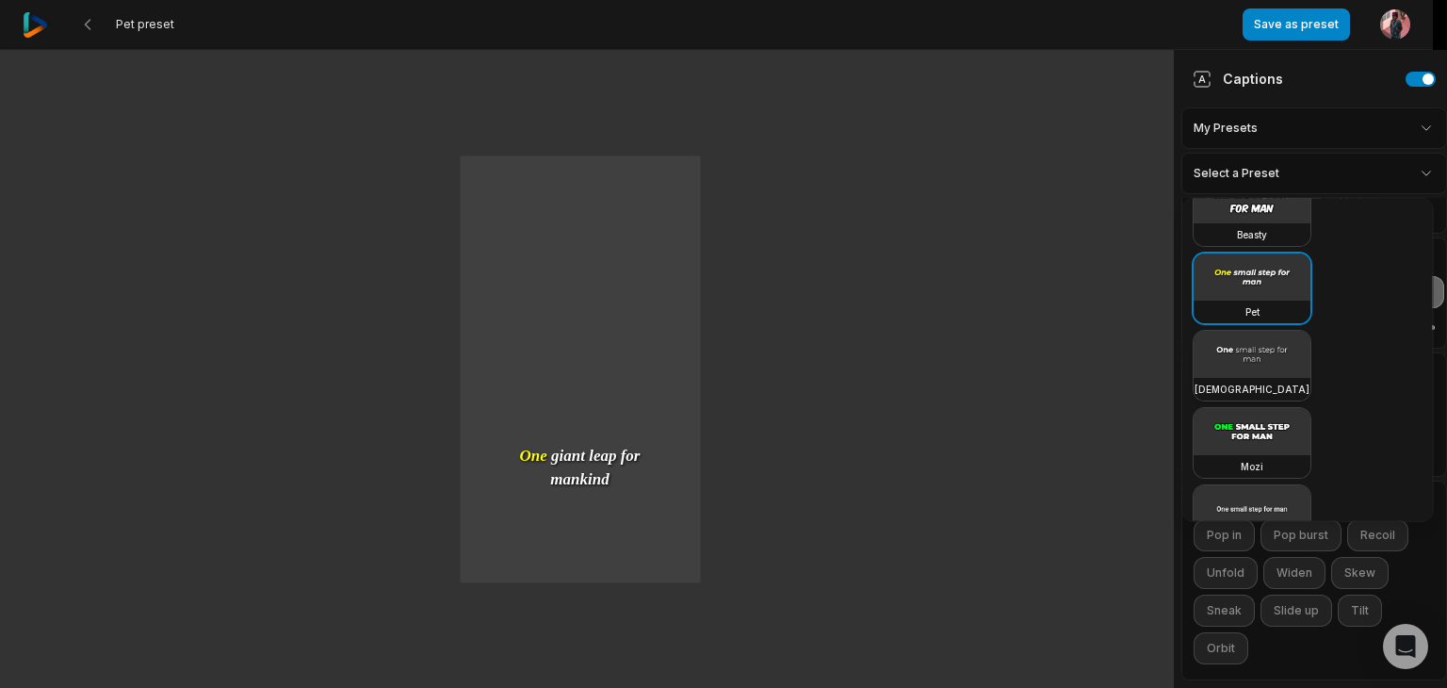
click at [1247, 355] on video at bounding box center [1252, 354] width 117 height 47
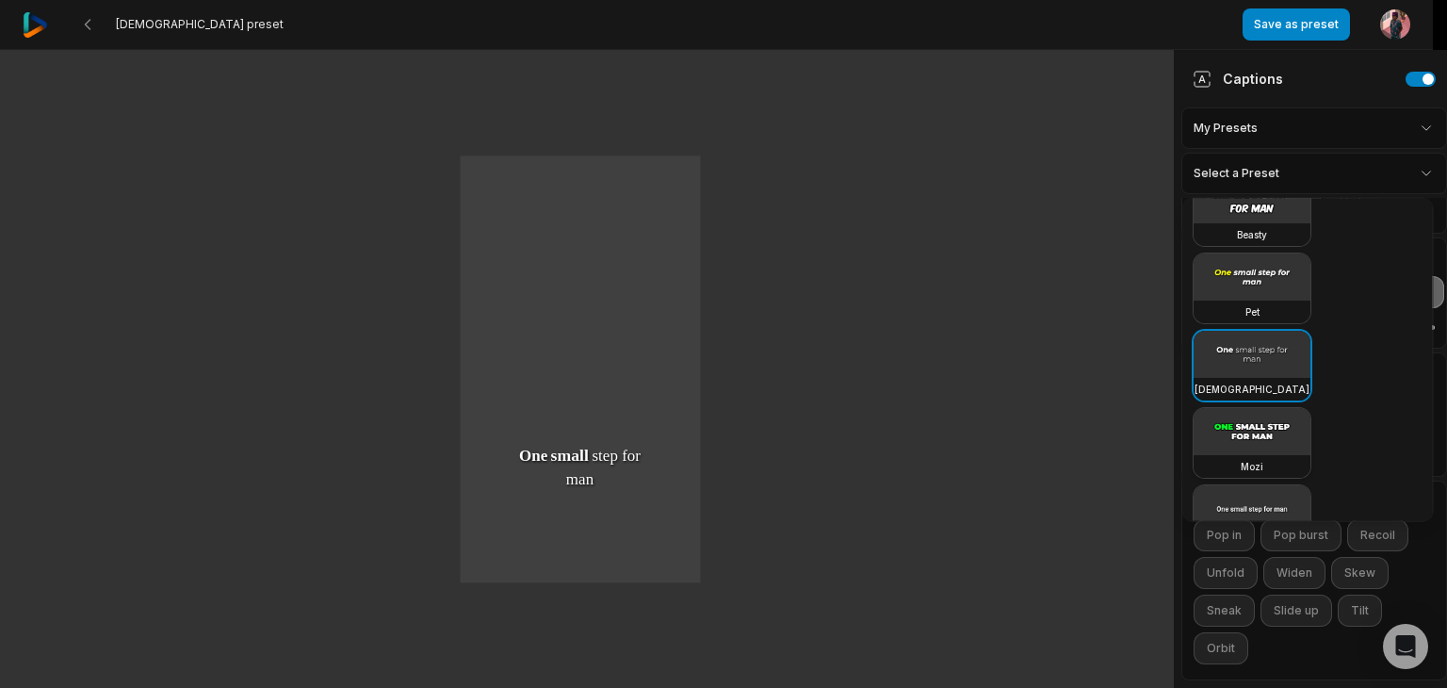
click at [1245, 428] on video at bounding box center [1252, 431] width 117 height 47
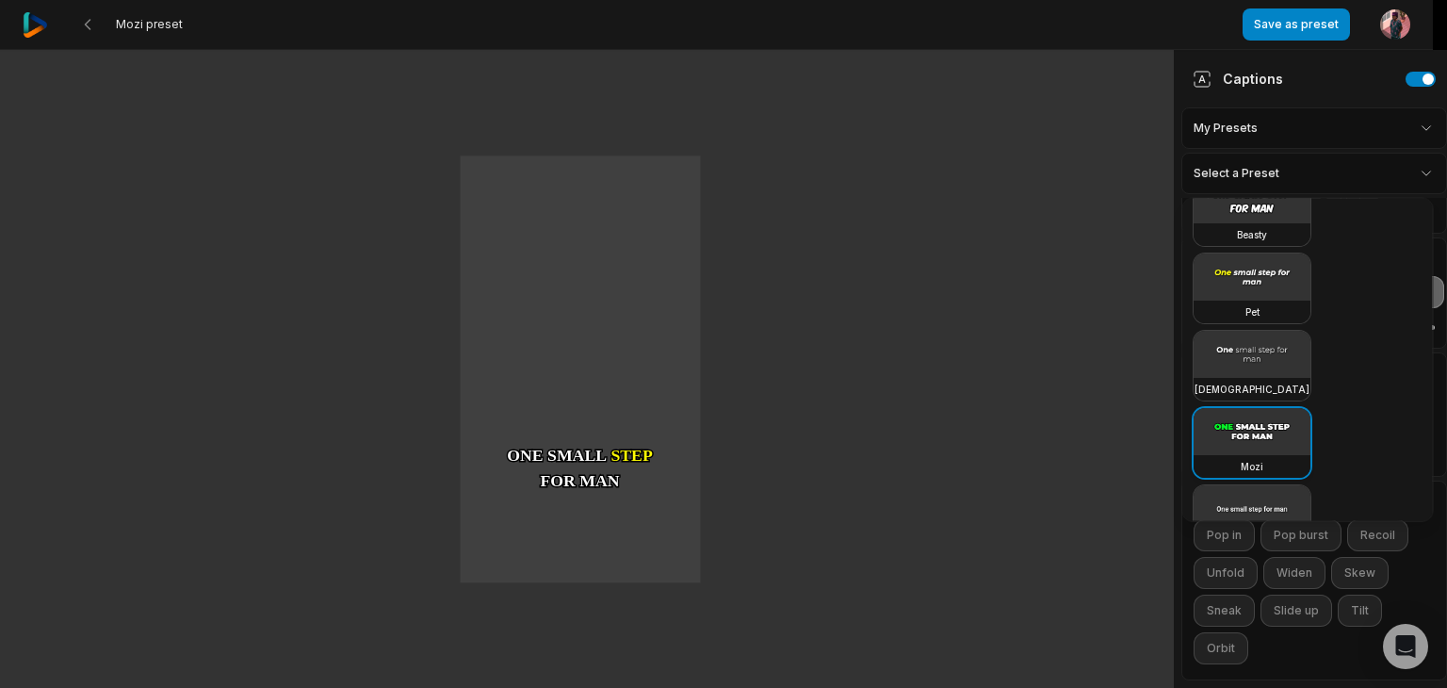
click at [1245, 428] on video at bounding box center [1252, 431] width 117 height 47
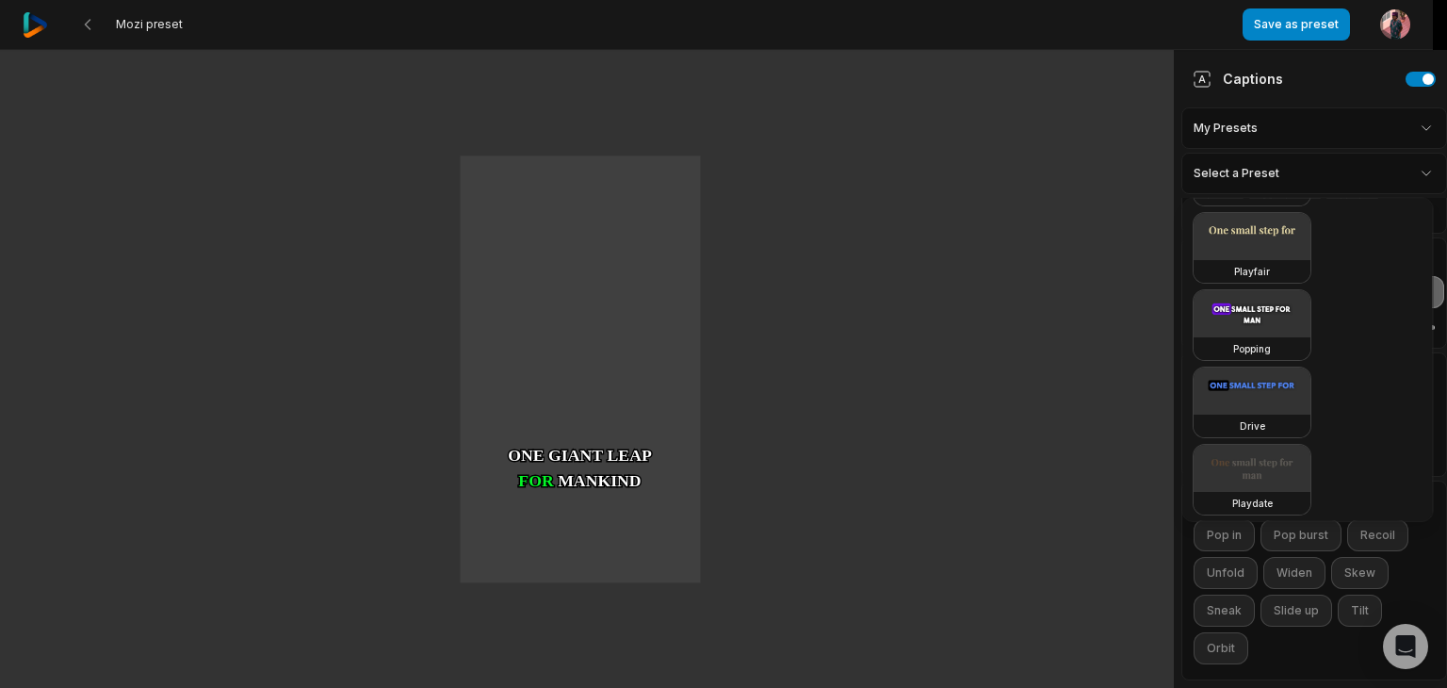
scroll to position [653, 0]
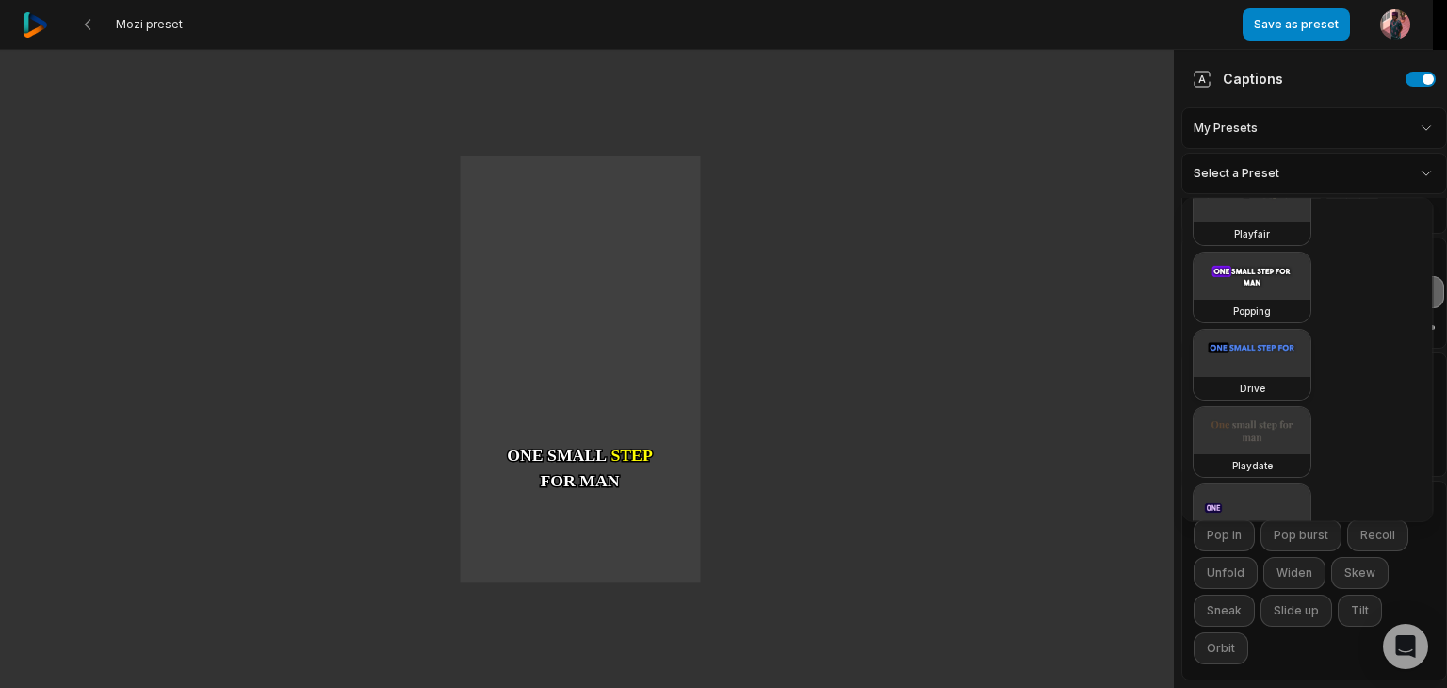
click at [1251, 346] on video at bounding box center [1252, 353] width 117 height 47
click at [1260, 436] on video at bounding box center [1252, 430] width 117 height 47
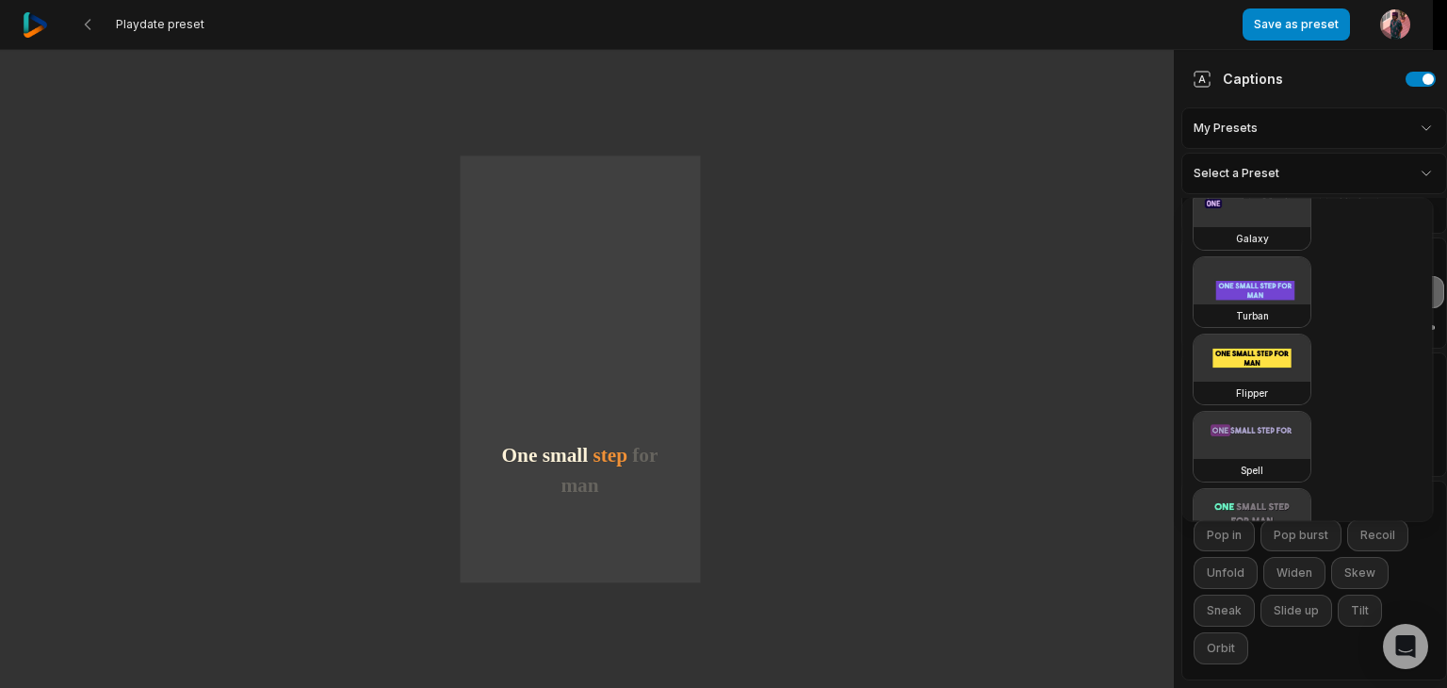
scroll to position [992, 0]
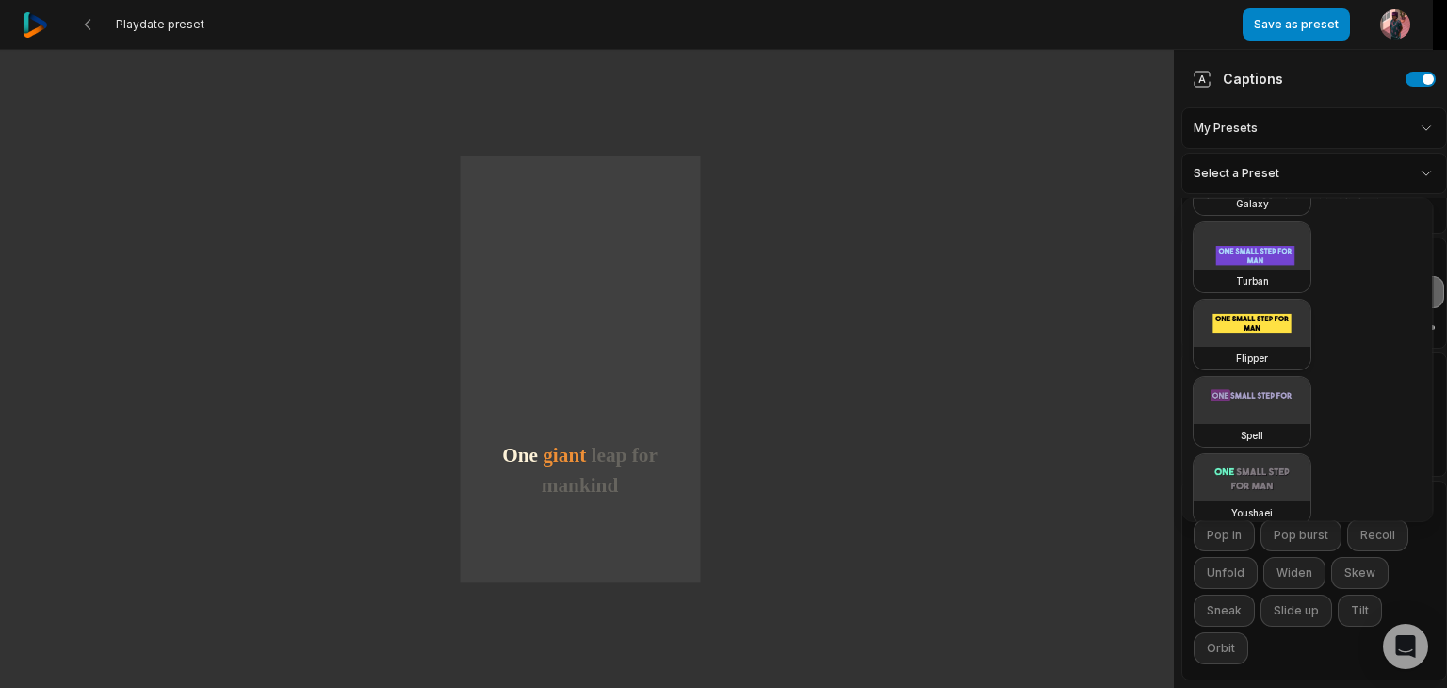
click at [1235, 322] on video at bounding box center [1252, 323] width 117 height 47
click at [1241, 461] on video at bounding box center [1252, 477] width 117 height 47
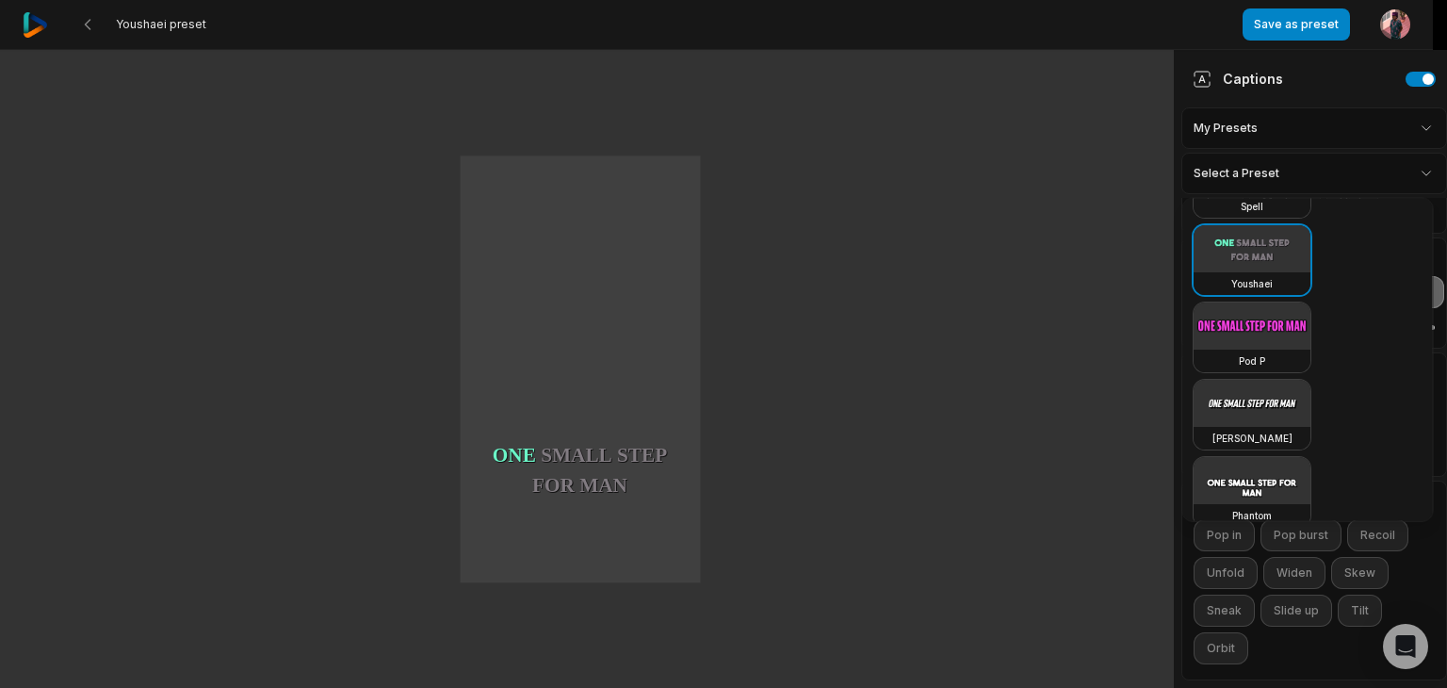
scroll to position [1237, 0]
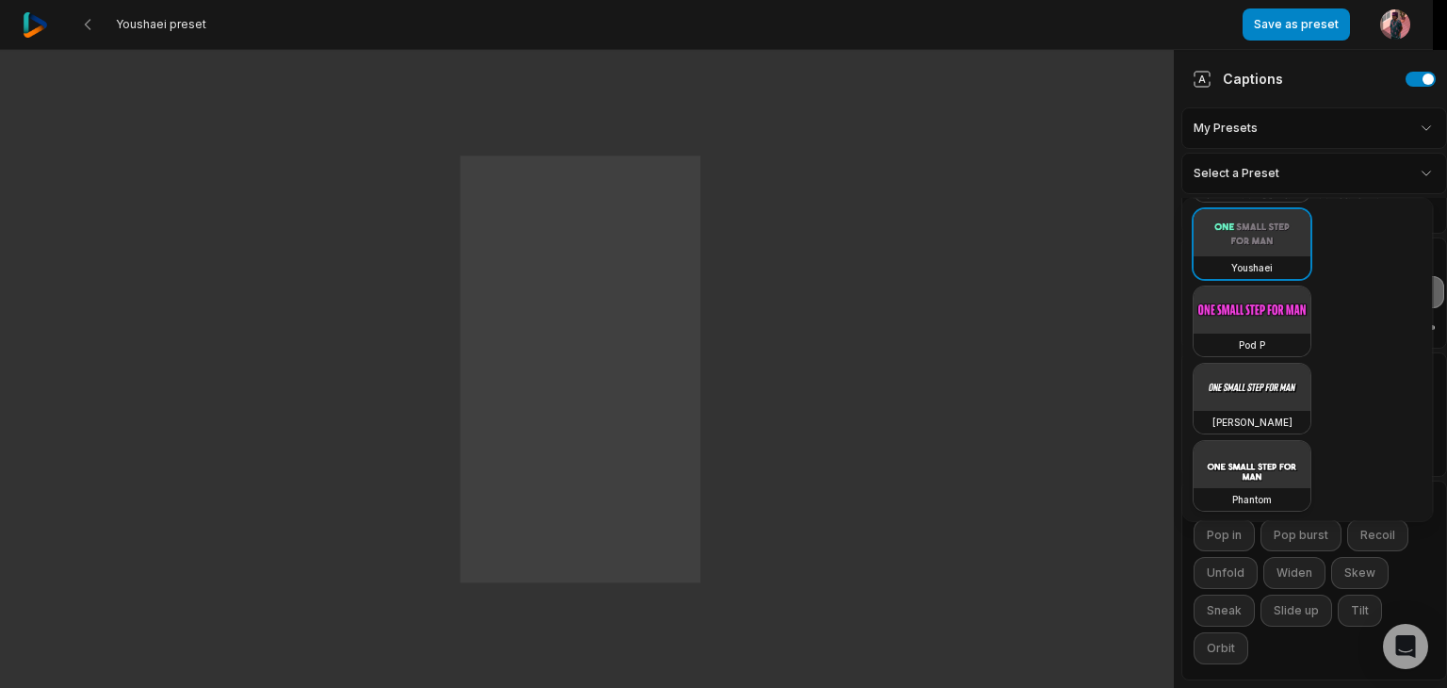
click at [1245, 446] on video at bounding box center [1252, 464] width 117 height 47
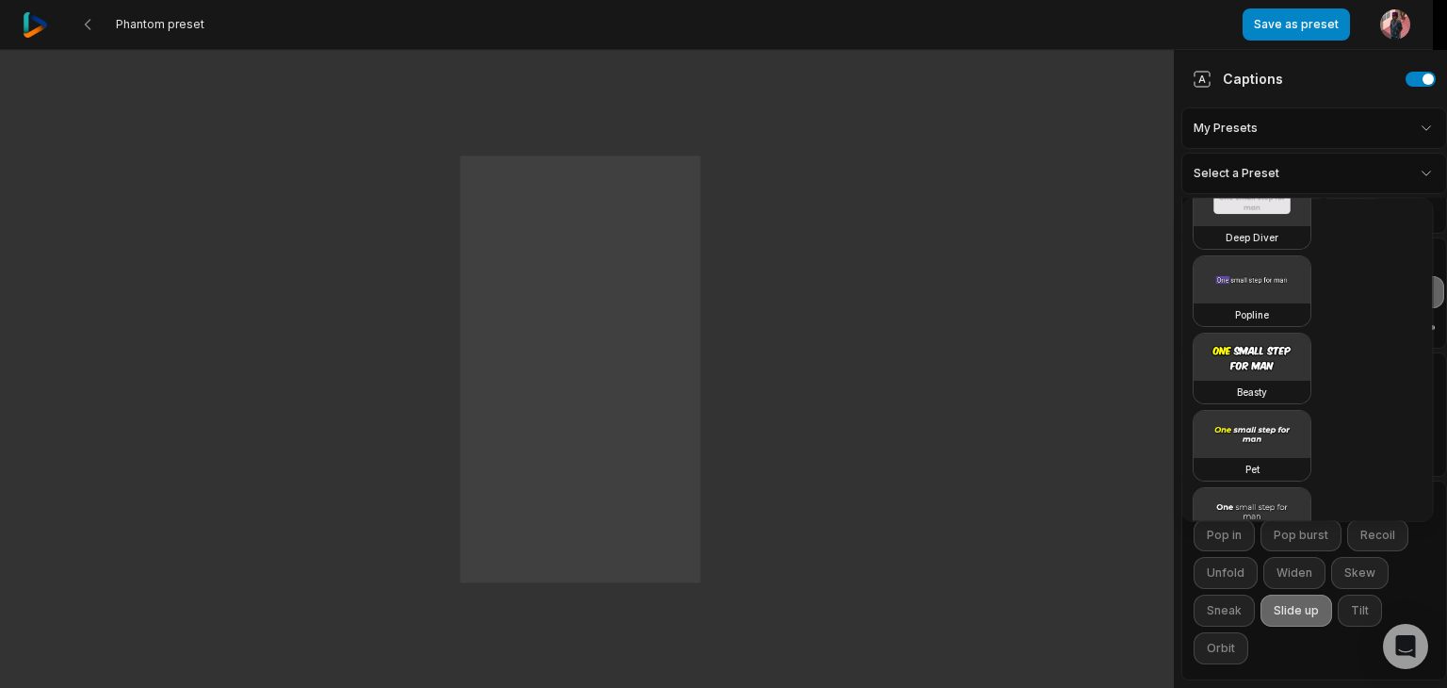
scroll to position [0, 0]
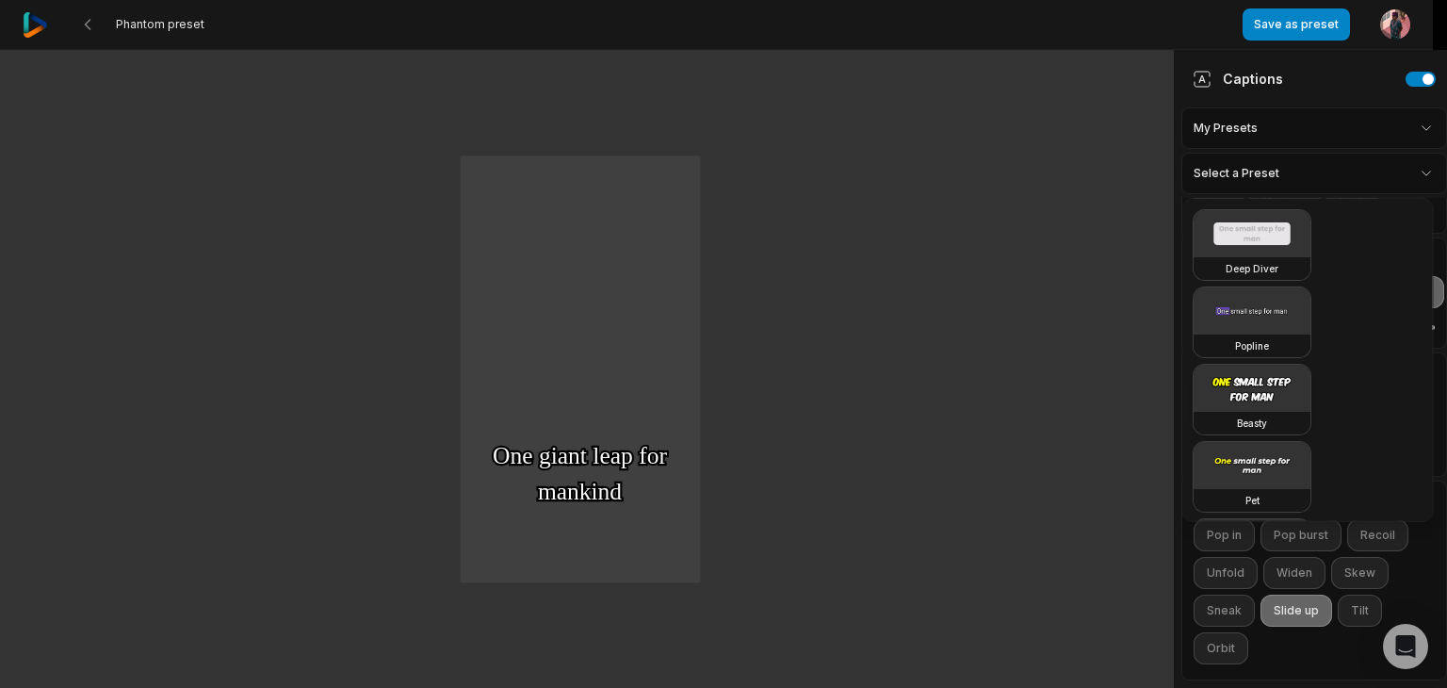
click at [1245, 393] on video at bounding box center [1252, 388] width 117 height 47
type input "**"
